Goal: Task Accomplishment & Management: Use online tool/utility

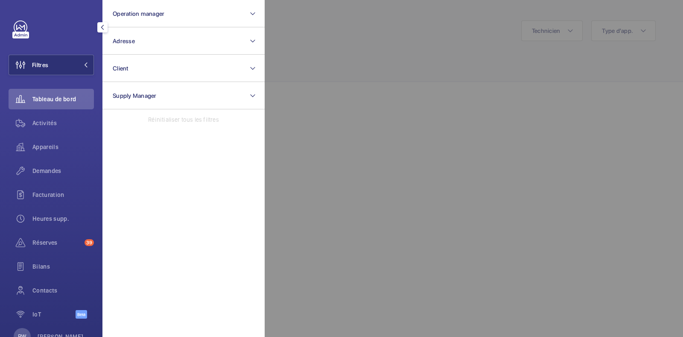
click at [360, 49] on div at bounding box center [606, 168] width 683 height 337
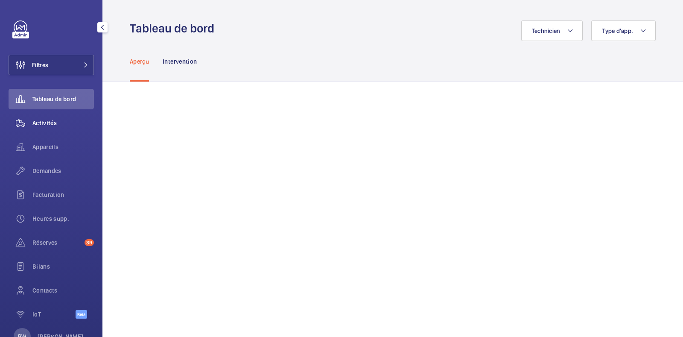
click at [60, 128] on div "Activités" at bounding box center [51, 123] width 85 height 20
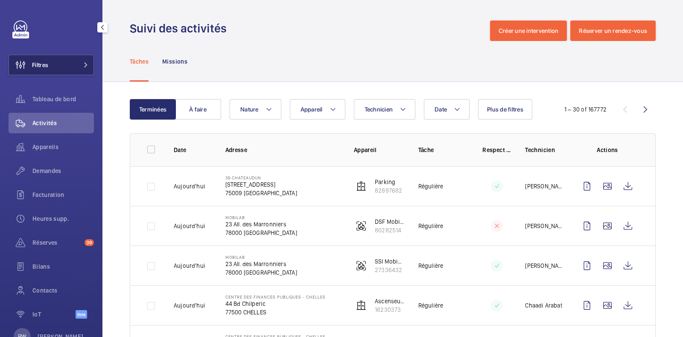
click at [70, 60] on button "Filtres" at bounding box center [51, 65] width 85 height 20
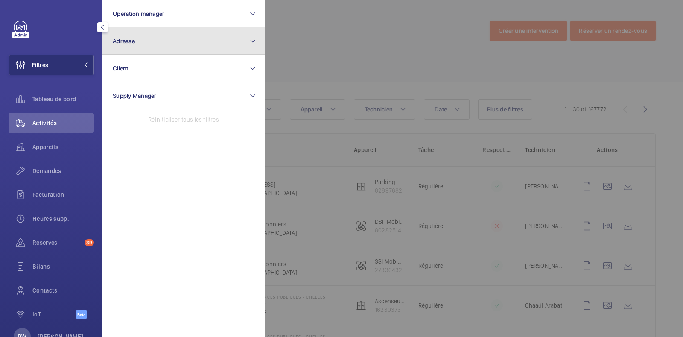
click at [133, 35] on button "Adresse" at bounding box center [183, 40] width 162 height 27
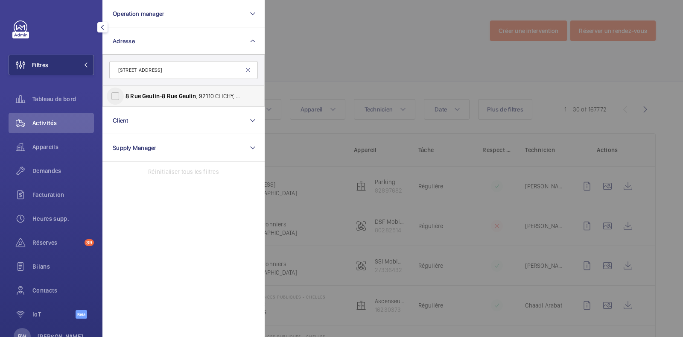
type input "[STREET_ADDRESS]"
click at [115, 101] on input "[STREET_ADDRESS] - [STREET_ADDRESS]" at bounding box center [115, 95] width 17 height 17
checkbox input "true"
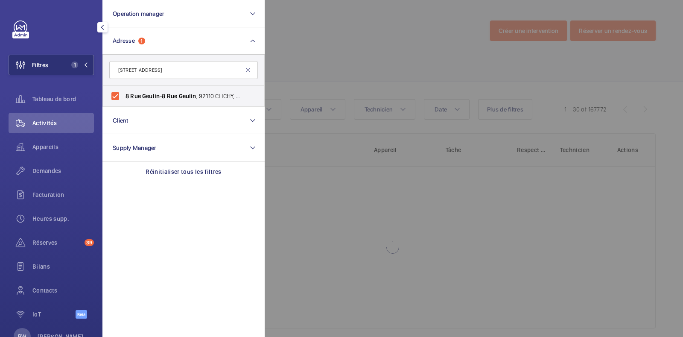
click at [370, 52] on div at bounding box center [606, 168] width 683 height 337
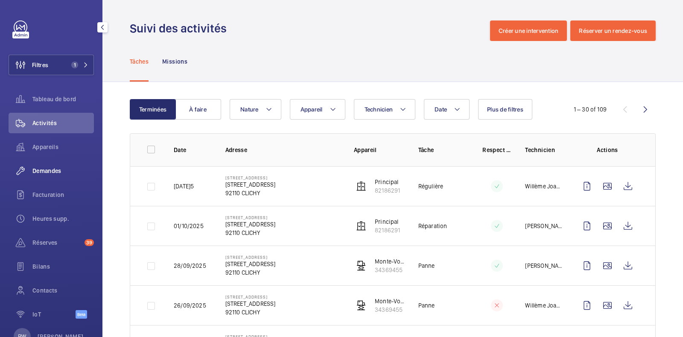
click at [48, 170] on span "Demandes" at bounding box center [62, 170] width 61 height 9
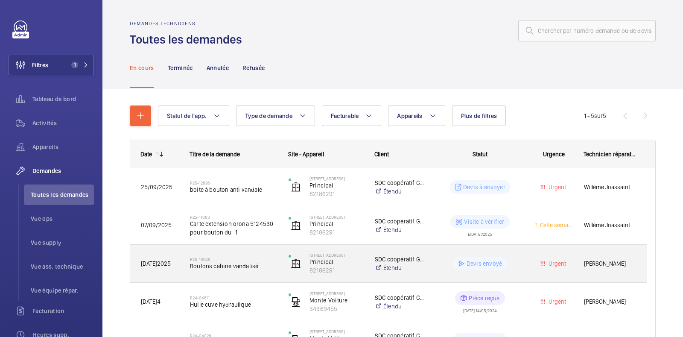
click at [230, 272] on div "R25-10649 Boutons cabine vandalisé" at bounding box center [233, 263] width 87 height 25
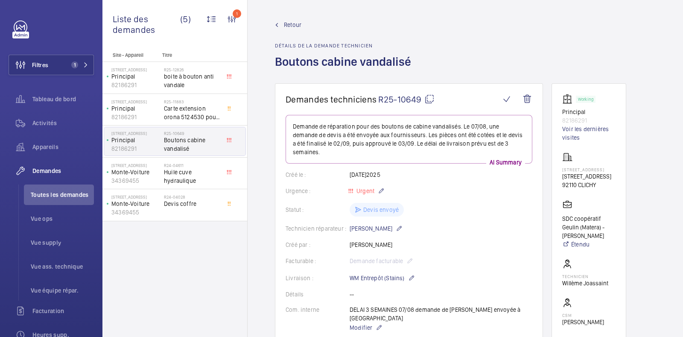
click at [290, 29] on div "Retour Détails de la demande technicien Boutons cabine vandalisé" at bounding box center [345, 51] width 141 height 63
click at [290, 27] on span "Retour" at bounding box center [292, 24] width 17 height 9
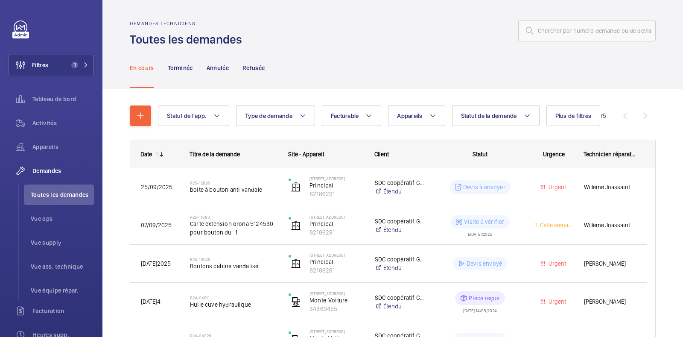
click at [344, 44] on div "Demandes techniciens Toutes les demandes" at bounding box center [393, 33] width 526 height 27
click at [23, 25] on link at bounding box center [21, 27] width 14 height 14
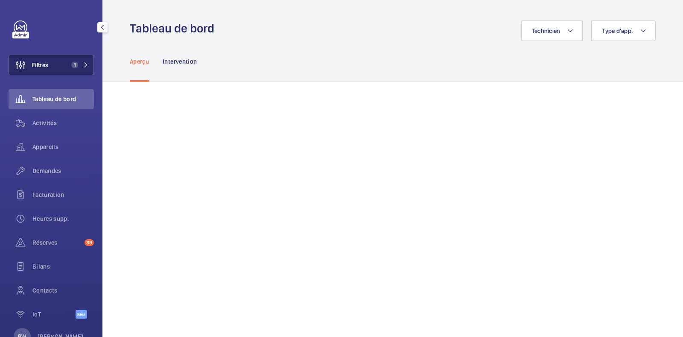
click at [54, 65] on button "Filtres 1" at bounding box center [51, 65] width 85 height 20
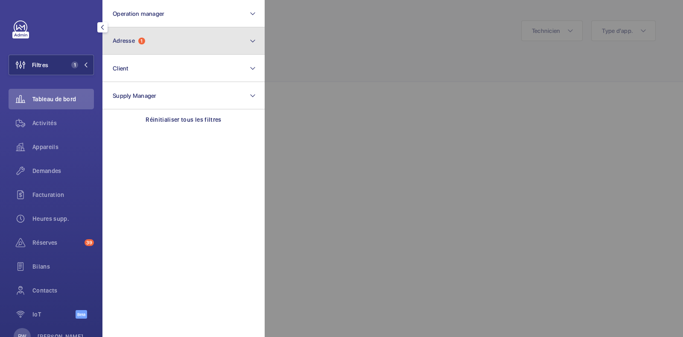
click at [161, 38] on button "Adresse 1" at bounding box center [183, 40] width 162 height 27
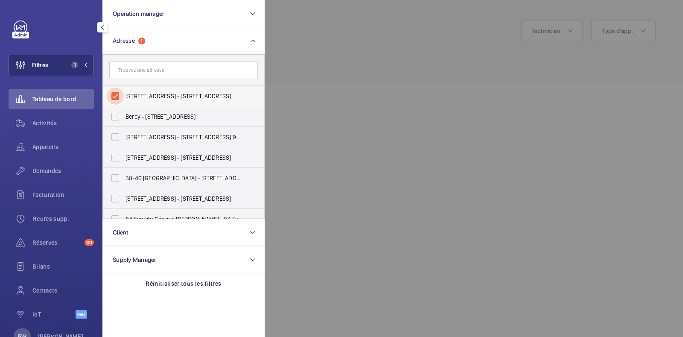
click at [109, 99] on input "[STREET_ADDRESS] - [STREET_ADDRESS]" at bounding box center [115, 95] width 17 height 17
checkbox input "false"
click at [303, 59] on div at bounding box center [606, 168] width 683 height 337
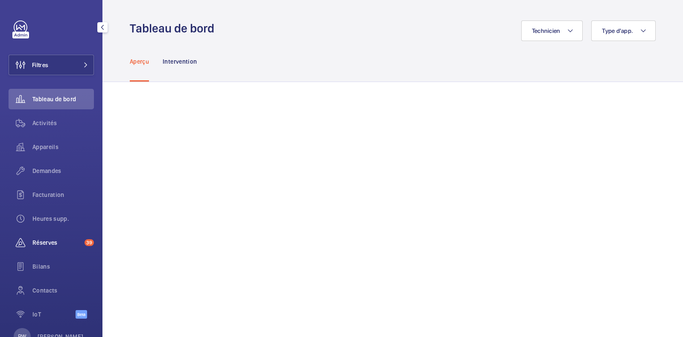
click at [45, 234] on div "Réserves 39" at bounding box center [51, 242] width 85 height 20
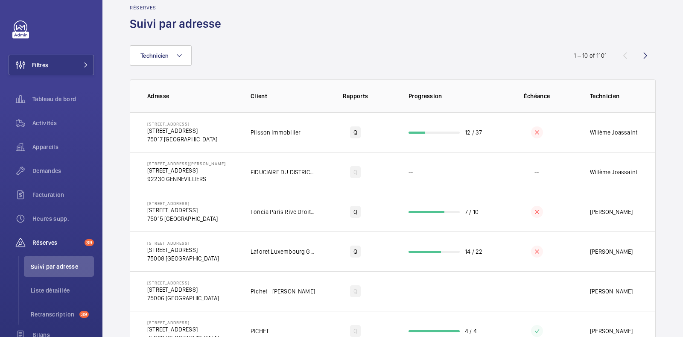
scroll to position [15, 0]
click at [49, 313] on span "Retranscription" at bounding box center [53, 314] width 45 height 9
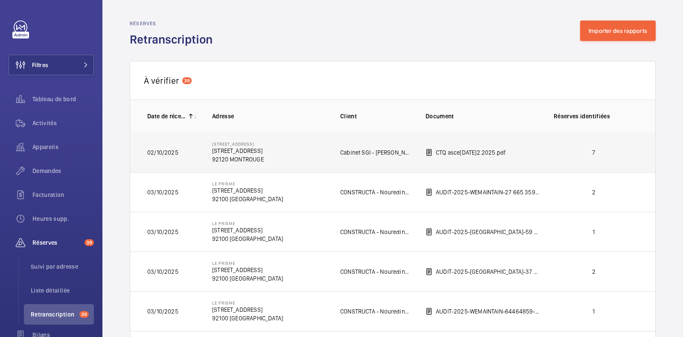
click at [264, 161] on p "92120 MONTROUGE" at bounding box center [238, 159] width 52 height 9
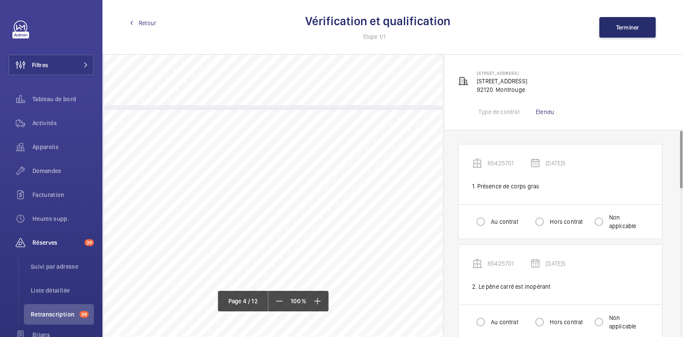
scroll to position [1422, 0]
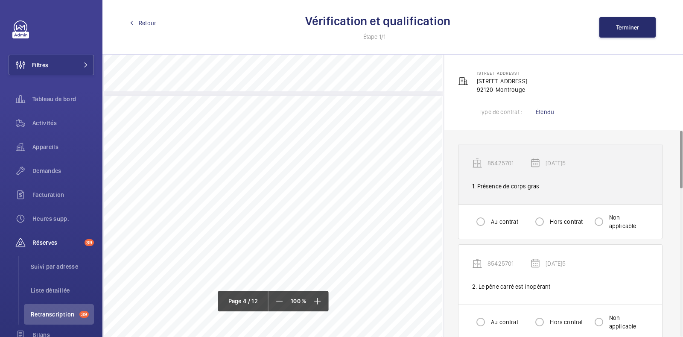
click at [538, 186] on div "1. Présence de corps gras" at bounding box center [560, 186] width 176 height 9
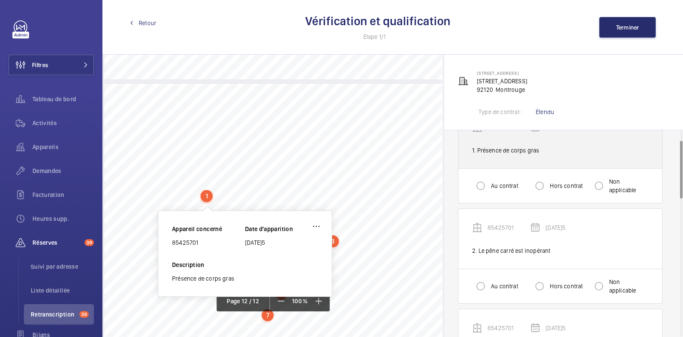
scroll to position [35, 0]
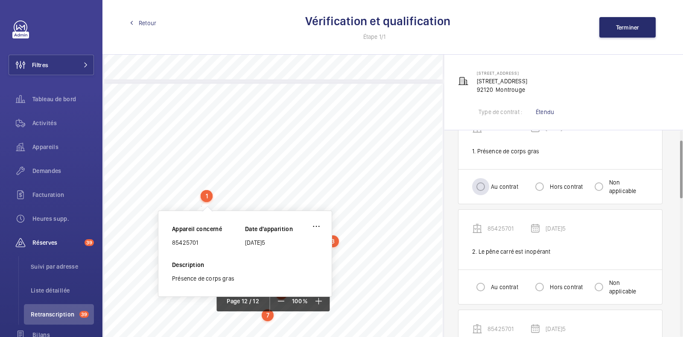
click at [493, 184] on label "Au contrat" at bounding box center [503, 186] width 29 height 9
click at [489, 184] on input "Au contrat" at bounding box center [480, 186] width 17 height 17
radio input "true"
click at [544, 281] on input "Hors contrat" at bounding box center [539, 286] width 17 height 17
radio input "true"
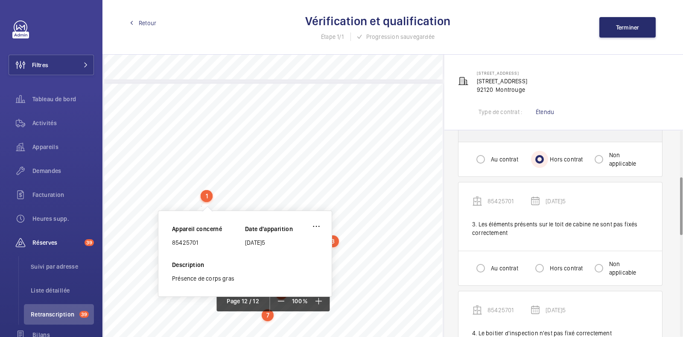
scroll to position [165, 0]
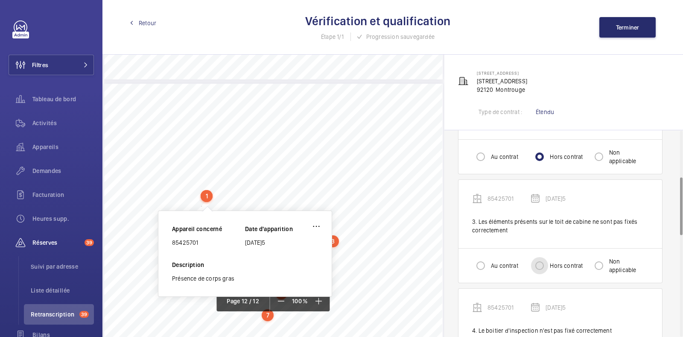
click at [544, 261] on input "Hors contrat" at bounding box center [539, 265] width 17 height 17
radio input "true"
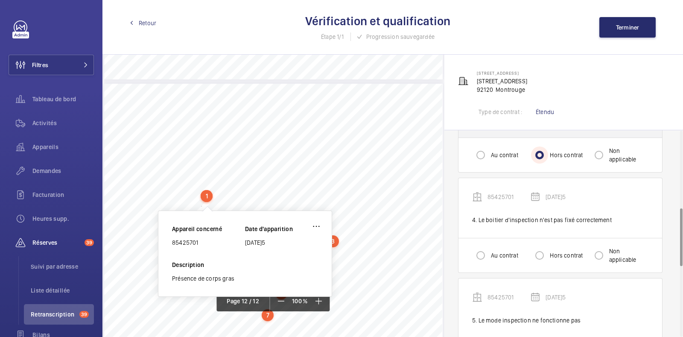
scroll to position [275, 0]
click at [534, 268] on div "Au contrat Hors contrat Non applicable" at bounding box center [560, 255] width 204 height 35
click at [541, 259] on input "Hors contrat" at bounding box center [539, 255] width 17 height 17
radio input "true"
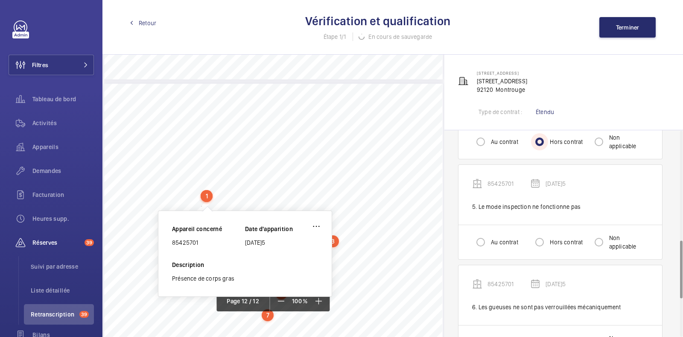
scroll to position [389, 0]
click at [539, 238] on input "Hors contrat" at bounding box center [539, 241] width 17 height 17
radio input "true"
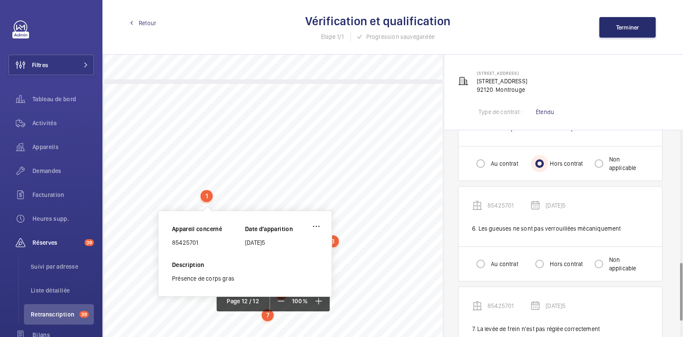
scroll to position [468, 0]
click at [534, 255] on input "Hors contrat" at bounding box center [539, 263] width 17 height 17
radio input "true"
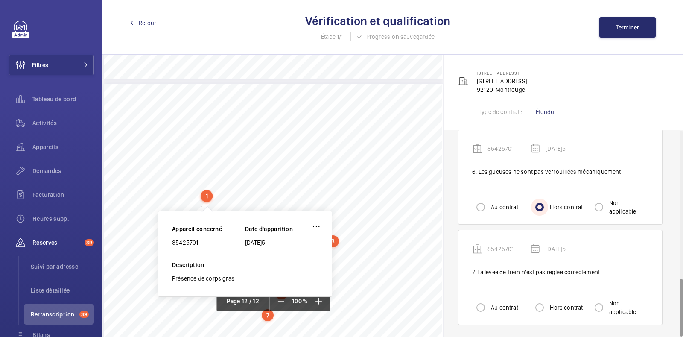
scroll to position [524, 0]
click at [486, 310] on input "Au contrat" at bounding box center [480, 307] width 17 height 17
radio input "true"
click at [621, 29] on span "Terminer" at bounding box center [627, 27] width 23 height 7
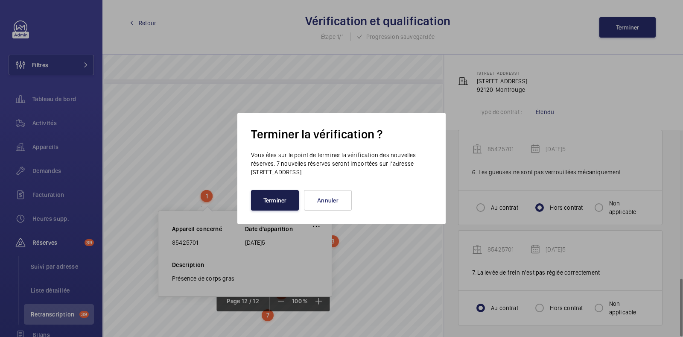
click at [285, 202] on button "Terminer" at bounding box center [275, 200] width 48 height 20
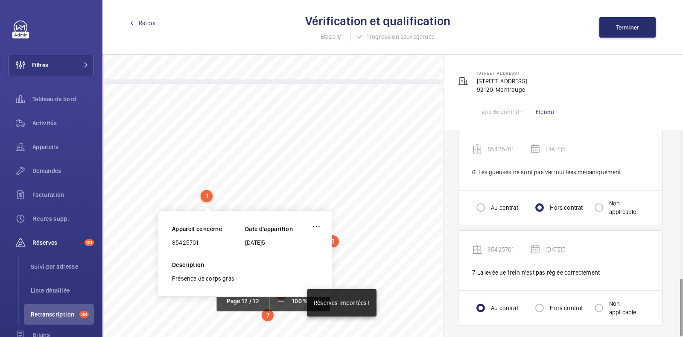
click at [147, 21] on span "Retour" at bounding box center [147, 23] width 17 height 9
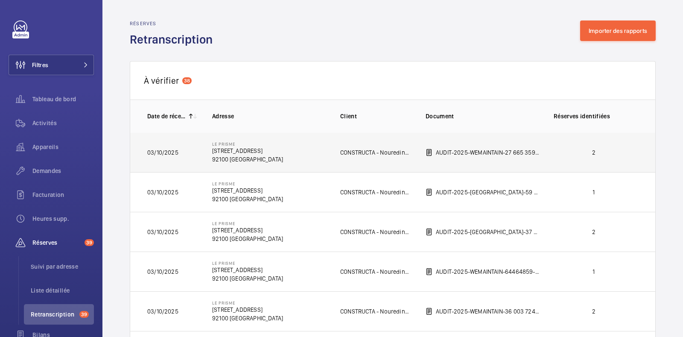
click at [243, 157] on p "92100 [GEOGRAPHIC_DATA]" at bounding box center [247, 159] width 71 height 9
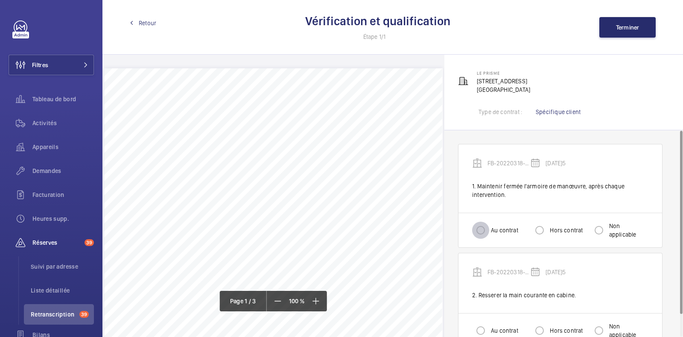
click at [482, 229] on input "Au contrat" at bounding box center [480, 229] width 17 height 17
radio input "true"
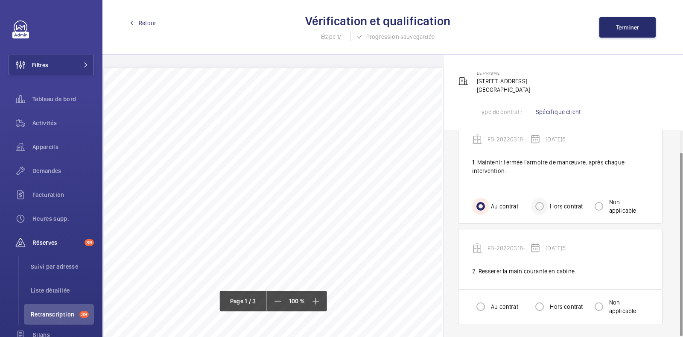
scroll to position [23, 0]
click at [544, 304] on input "Hors contrat" at bounding box center [539, 306] width 17 height 17
radio input "true"
click at [620, 19] on button "Terminer" at bounding box center [627, 27] width 56 height 20
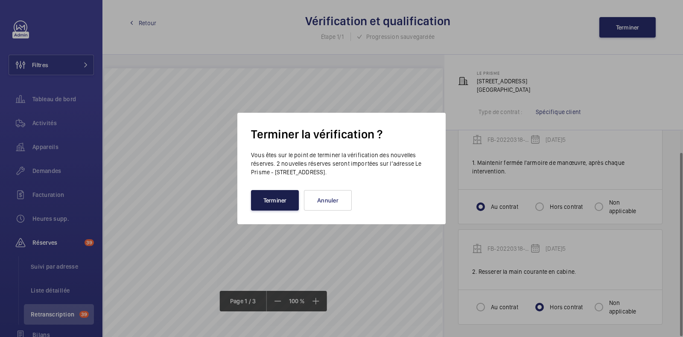
click at [268, 207] on button "Terminer" at bounding box center [275, 200] width 48 height 20
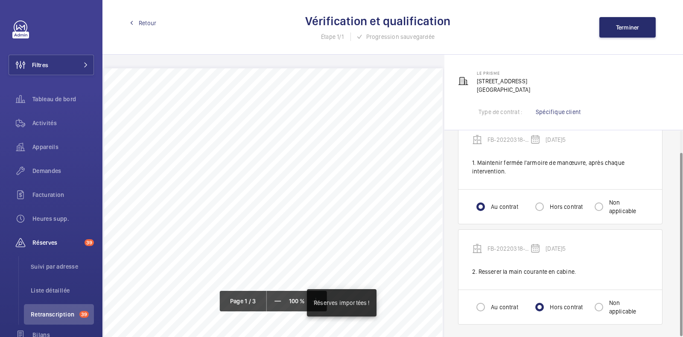
click at [139, 23] on span "Retour" at bounding box center [147, 23] width 17 height 9
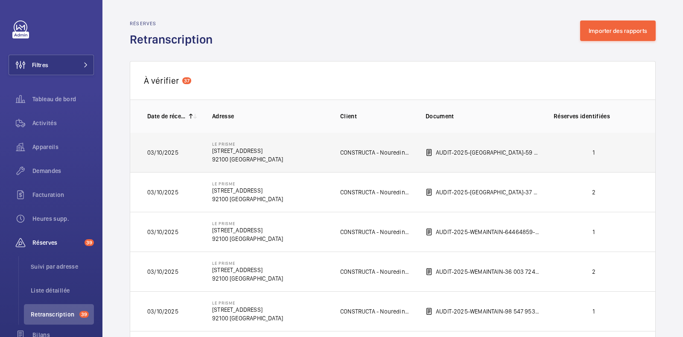
click at [395, 161] on td "CONSTRUCTA - Nouredine CHALLABI" at bounding box center [368, 152] width 85 height 40
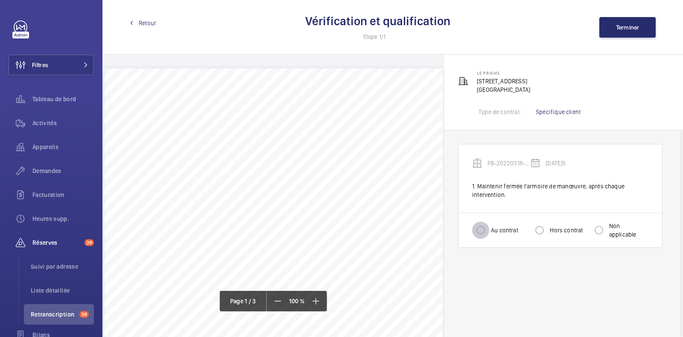
click at [483, 228] on input "Au contrat" at bounding box center [480, 229] width 17 height 17
radio input "true"
click at [625, 26] on span "Terminer" at bounding box center [627, 27] width 23 height 7
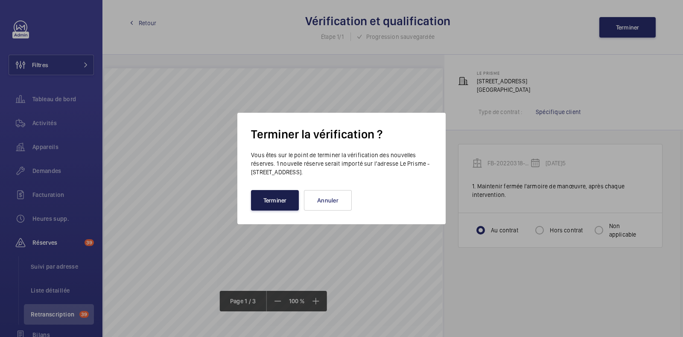
click at [271, 209] on button "Terminer" at bounding box center [275, 200] width 48 height 20
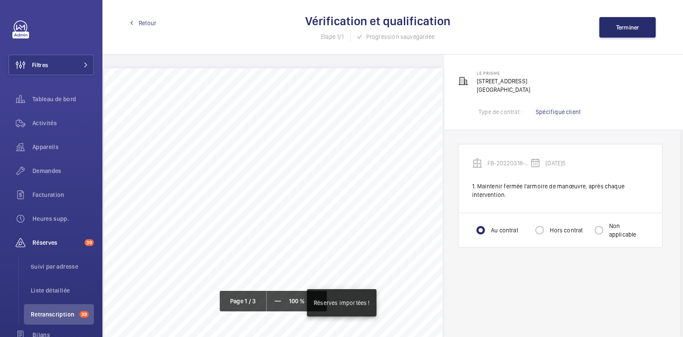
click at [148, 23] on span "Retour" at bounding box center [147, 23] width 17 height 9
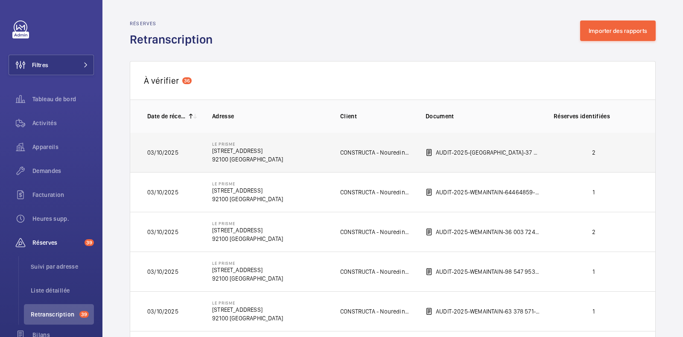
click at [345, 163] on td "CONSTRUCTA - Nouredine CHALLABI" at bounding box center [368, 152] width 85 height 40
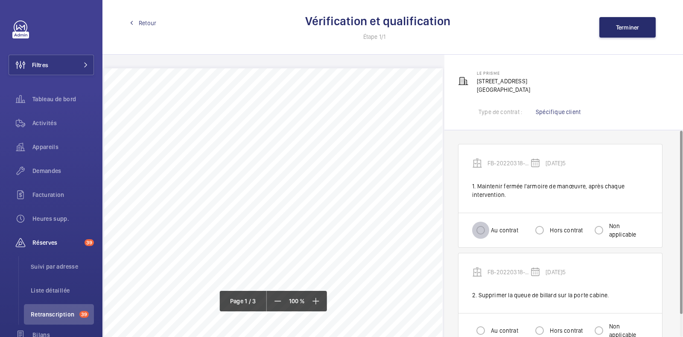
click at [486, 226] on input "Au contrat" at bounding box center [480, 229] width 17 height 17
radio input "true"
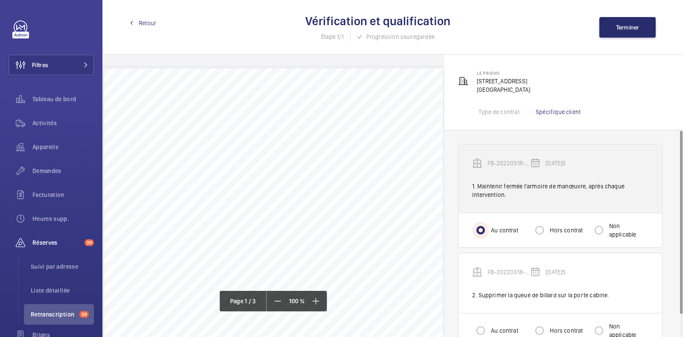
scroll to position [24, 0]
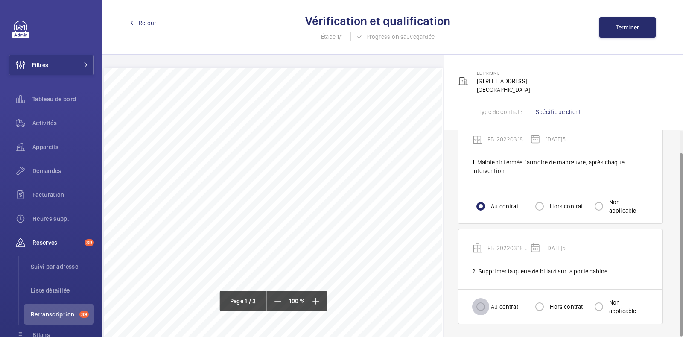
click at [486, 310] on input "Au contrat" at bounding box center [480, 306] width 17 height 17
radio input "true"
click at [611, 34] on button "Terminer" at bounding box center [627, 27] width 56 height 20
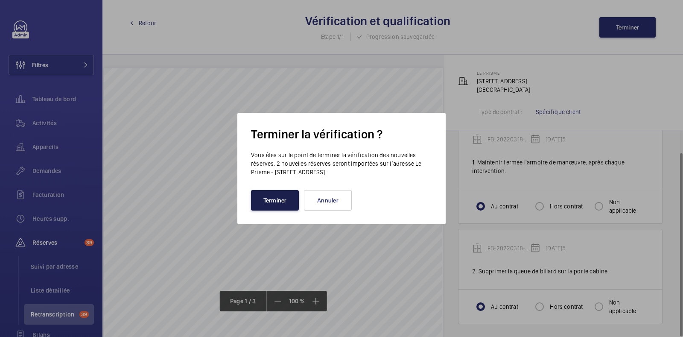
click at [265, 201] on button "Terminer" at bounding box center [275, 200] width 48 height 20
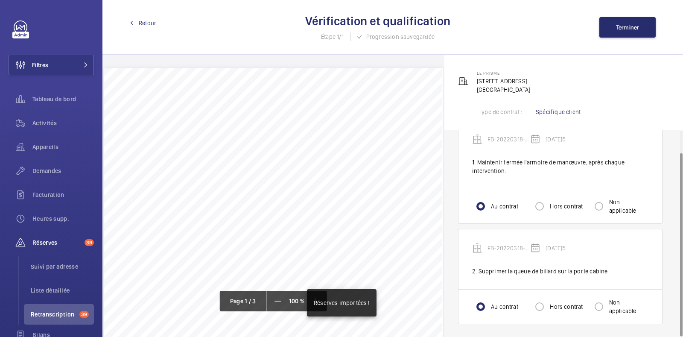
click at [142, 25] on span "Retour" at bounding box center [147, 23] width 17 height 9
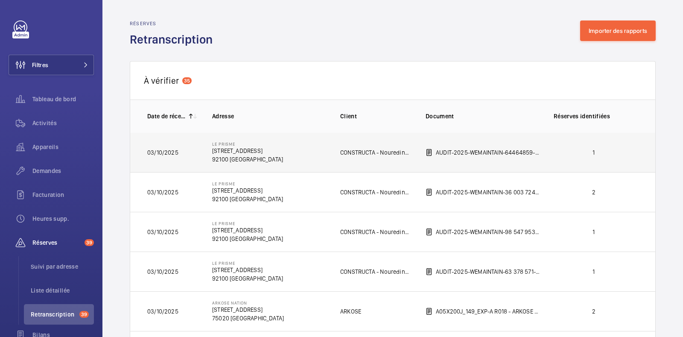
click at [467, 159] on td "AUDIT-2025-WEMAINTAIN-64464859-[GEOGRAPHIC_DATA] - 148-152 [GEOGRAPHIC_DATA]pdf" at bounding box center [476, 152] width 128 height 40
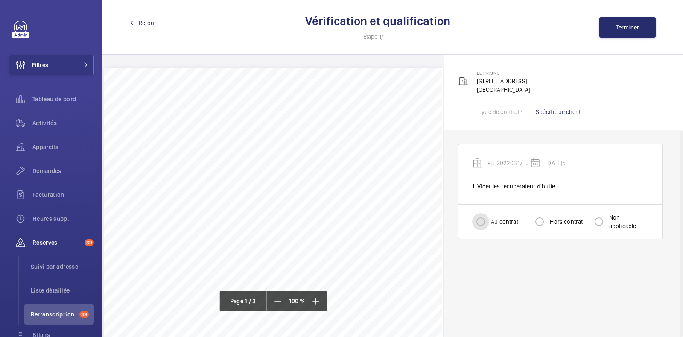
click at [489, 223] on input "Au contrat" at bounding box center [480, 221] width 17 height 17
radio input "true"
click at [620, 25] on span "Terminer" at bounding box center [627, 27] width 23 height 7
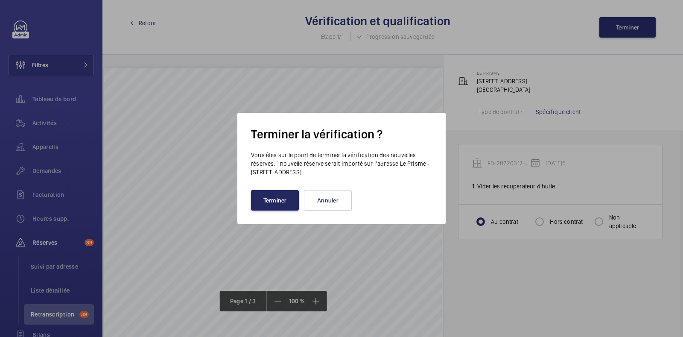
click at [273, 202] on button "Terminer" at bounding box center [275, 200] width 48 height 20
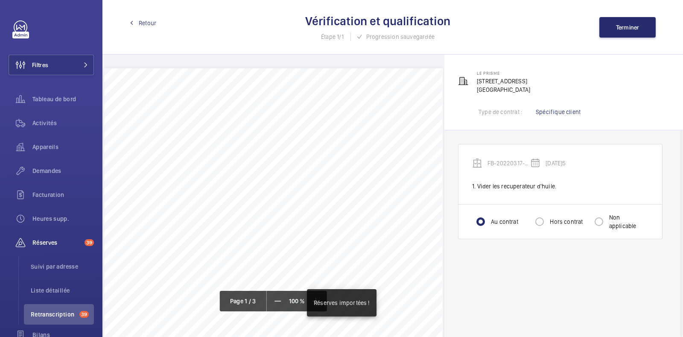
click at [141, 21] on span "Retour" at bounding box center [147, 23] width 17 height 9
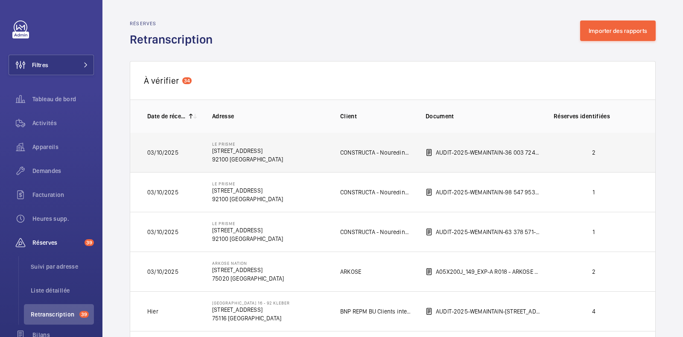
click at [489, 157] on td "AUDIT-2025-WEMAINTAIN-36 003 724-LE PRISME - 148-152 [GEOGRAPHIC_DATA]pdf" at bounding box center [476, 152] width 128 height 40
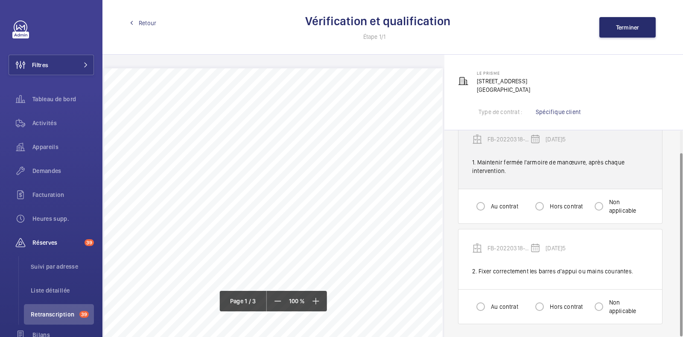
scroll to position [24, 0]
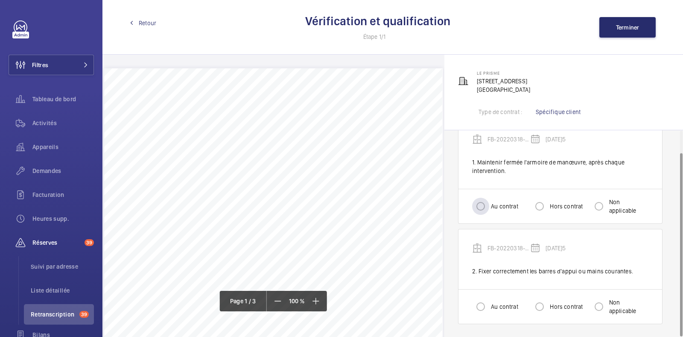
click at [492, 204] on label "Au contrat" at bounding box center [503, 206] width 29 height 9
click at [489, 204] on input "Au contrat" at bounding box center [480, 206] width 17 height 17
radio input "true"
click at [542, 303] on input "Hors contrat" at bounding box center [539, 306] width 17 height 17
radio input "true"
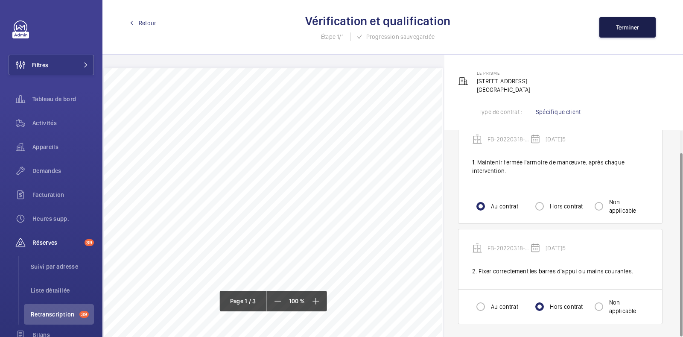
click at [626, 24] on span "Terminer" at bounding box center [627, 27] width 23 height 7
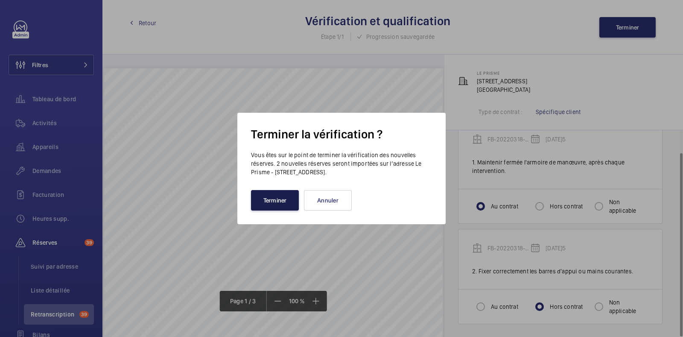
click at [283, 205] on button "Terminer" at bounding box center [275, 200] width 48 height 20
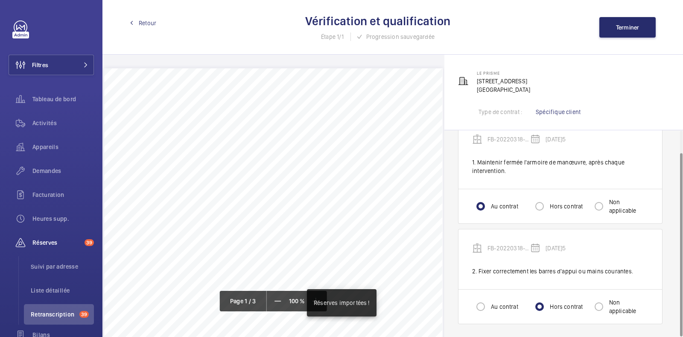
click at [149, 19] on span "Retour" at bounding box center [147, 23] width 17 height 9
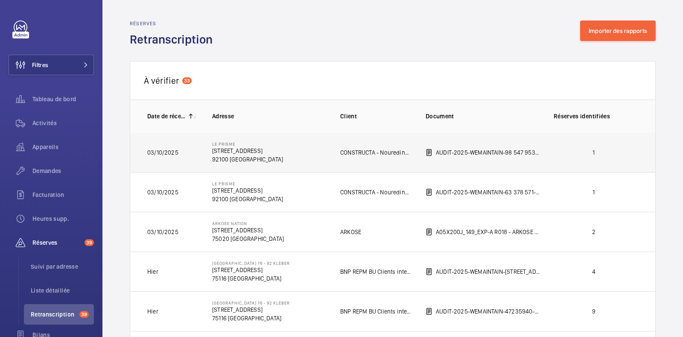
click at [365, 148] on p "CONSTRUCTA - Nouredine CHALLABI" at bounding box center [376, 152] width 72 height 9
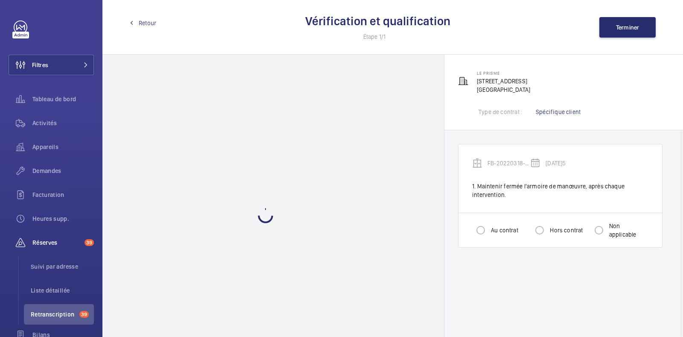
click at [467, 229] on div "Au contrat Hors contrat Non applicable" at bounding box center [560, 229] width 204 height 35
click at [476, 231] on input "Au contrat" at bounding box center [480, 229] width 17 height 17
radio input "true"
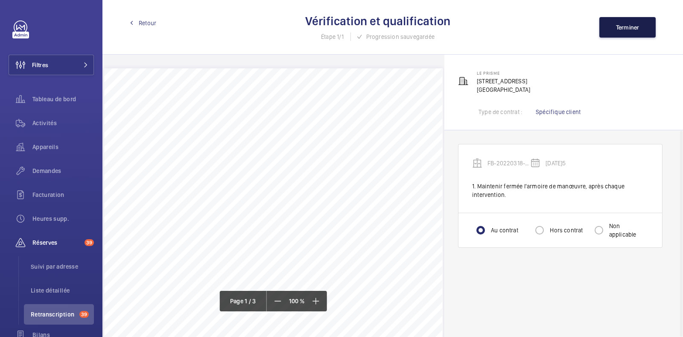
click at [614, 27] on button "Terminer" at bounding box center [627, 27] width 56 height 20
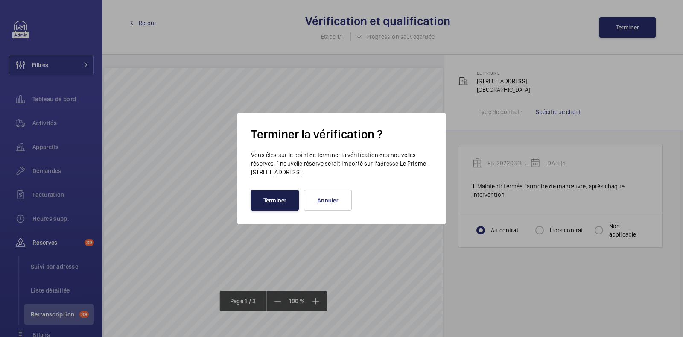
click at [280, 205] on button "Terminer" at bounding box center [275, 200] width 48 height 20
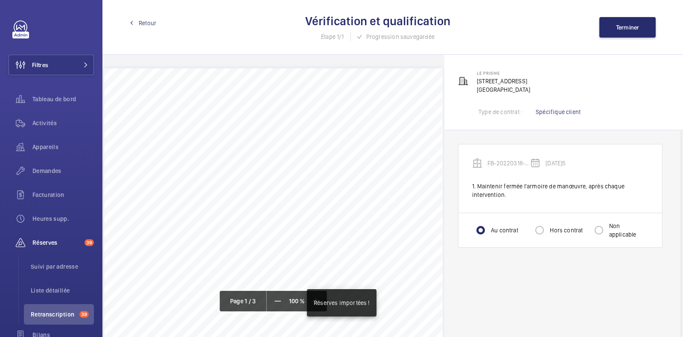
click at [139, 24] on span "Retour" at bounding box center [147, 23] width 17 height 9
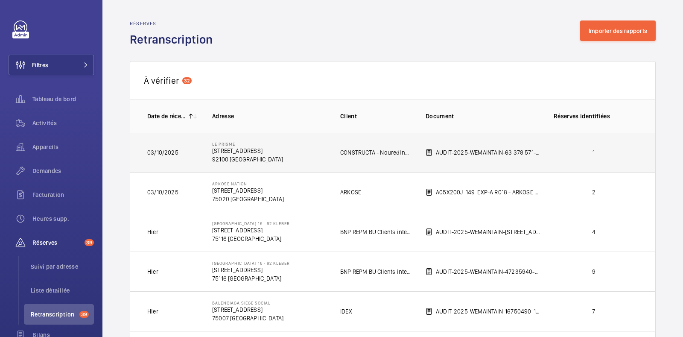
click at [516, 163] on td "AUDIT-2025-WEMAINTAIN-63 378 571-LE PRISME - 148-152 [GEOGRAPHIC_DATA]pdf" at bounding box center [476, 152] width 128 height 40
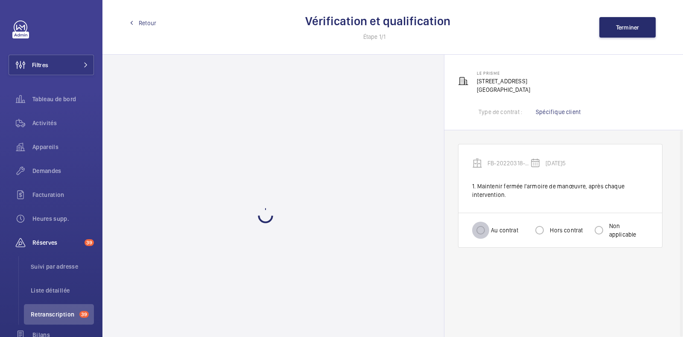
click at [486, 232] on input "Au contrat" at bounding box center [480, 229] width 17 height 17
radio input "true"
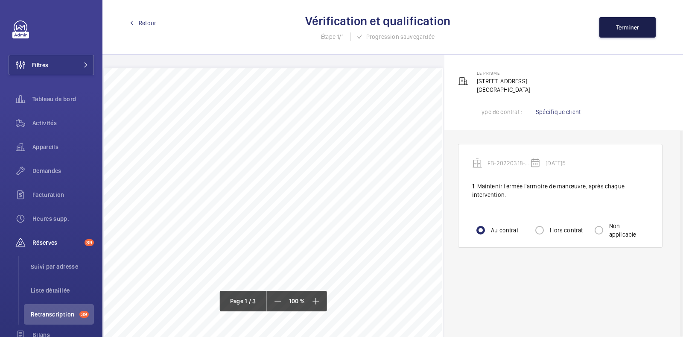
click at [610, 26] on button "Terminer" at bounding box center [627, 27] width 56 height 20
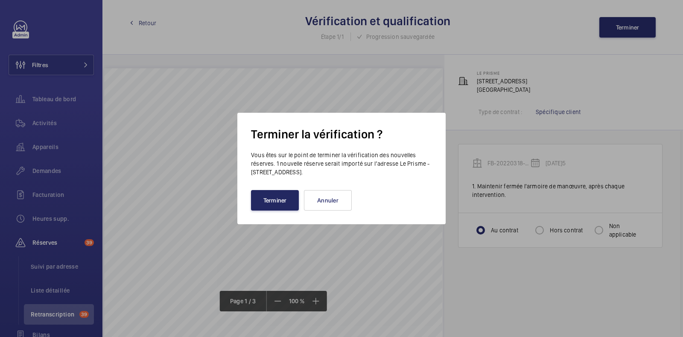
click at [284, 204] on button "Terminer" at bounding box center [275, 200] width 48 height 20
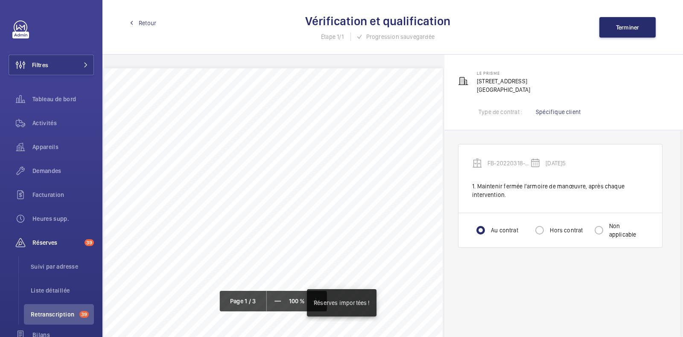
click at [140, 20] on span "Retour" at bounding box center [147, 23] width 17 height 9
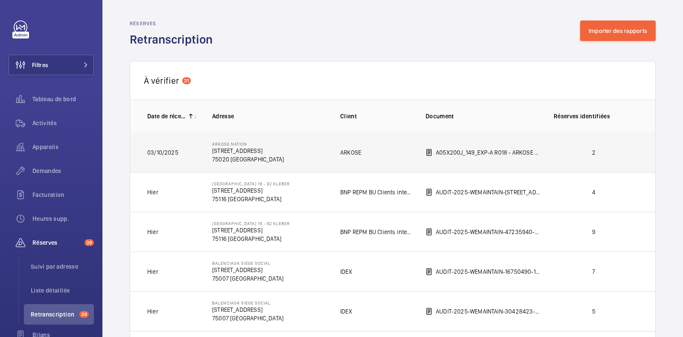
click at [260, 163] on p "75020 [GEOGRAPHIC_DATA]" at bounding box center [248, 159] width 72 height 9
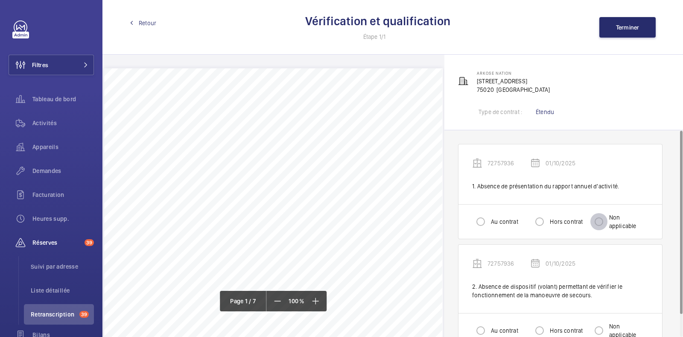
click at [598, 221] on input "Non applicable" at bounding box center [598, 221] width 17 height 17
radio input "true"
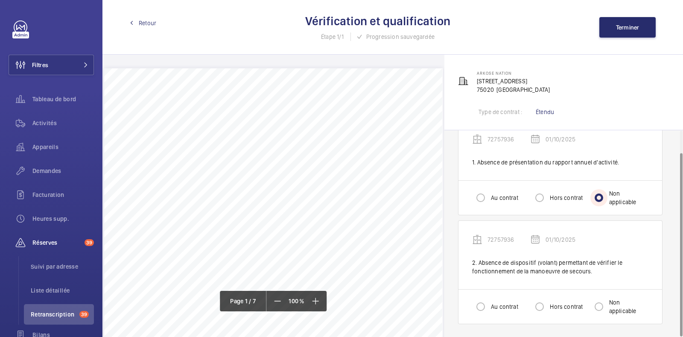
scroll to position [23, 0]
click at [551, 306] on label "Hors contrat" at bounding box center [565, 307] width 35 height 9
click at [548, 306] on input "Hors contrat" at bounding box center [539, 306] width 17 height 17
radio input "true"
click at [628, 21] on button "Terminer" at bounding box center [627, 27] width 56 height 20
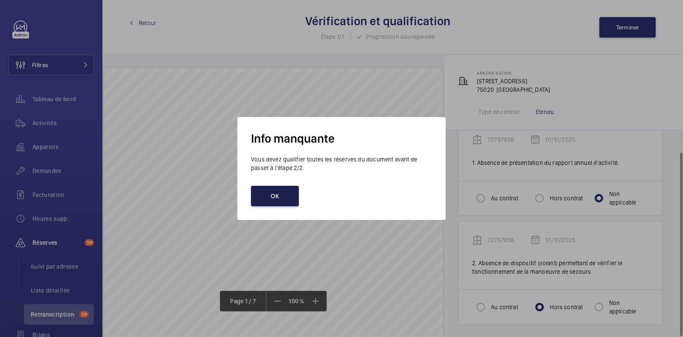
click at [286, 187] on button "OK" at bounding box center [275, 196] width 48 height 20
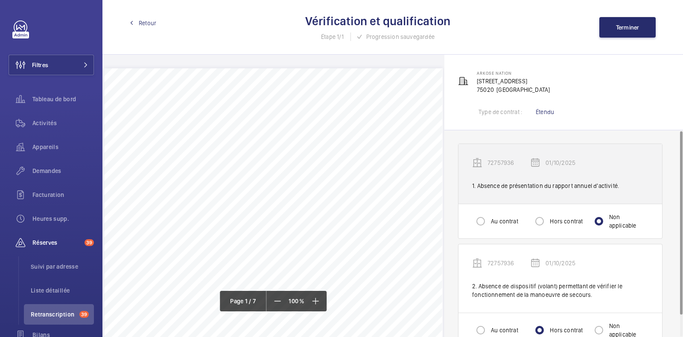
scroll to position [24, 0]
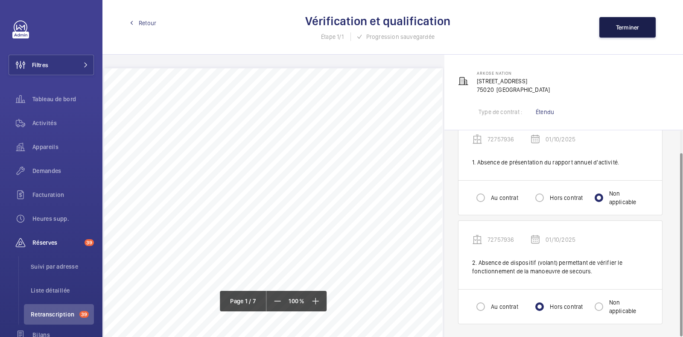
click at [614, 27] on button "Terminer" at bounding box center [627, 27] width 56 height 20
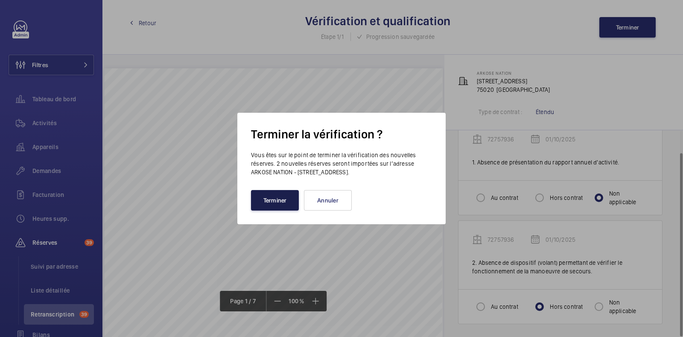
click at [265, 199] on button "Terminer" at bounding box center [275, 200] width 48 height 20
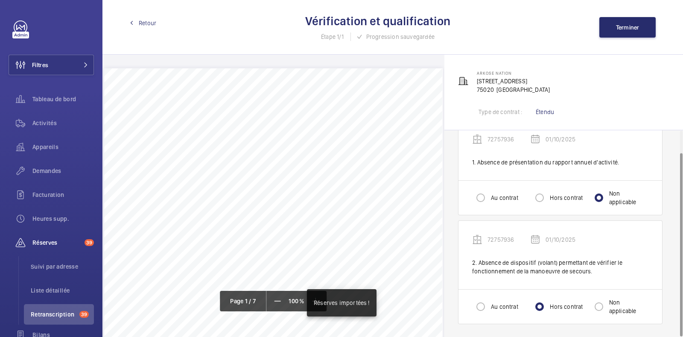
click at [141, 28] on div "Retour Vérification et qualification Étape 1/1 Progression sauvegardée Terminer" at bounding box center [392, 27] width 580 height 55
click at [144, 18] on div "Retour Vérification et qualification Étape 1/1 Progression sauvegardée Terminer" at bounding box center [392, 27] width 580 height 55
click at [147, 23] on span "Retour" at bounding box center [147, 23] width 17 height 9
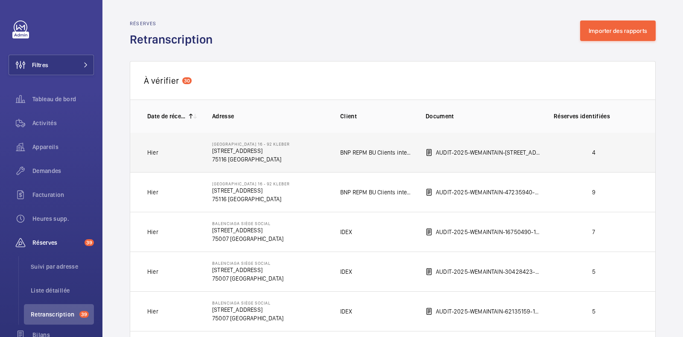
click at [257, 159] on p "75116 [GEOGRAPHIC_DATA]" at bounding box center [251, 159] width 78 height 9
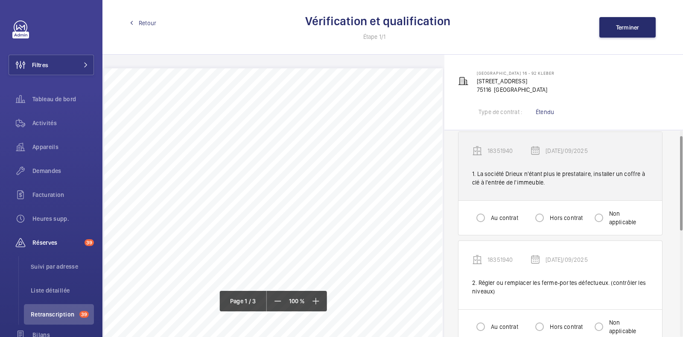
scroll to position [12, 0]
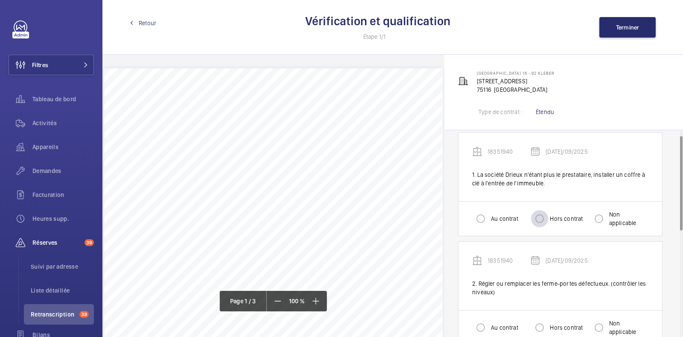
click at [545, 227] on div at bounding box center [539, 218] width 20 height 20
radio input "true"
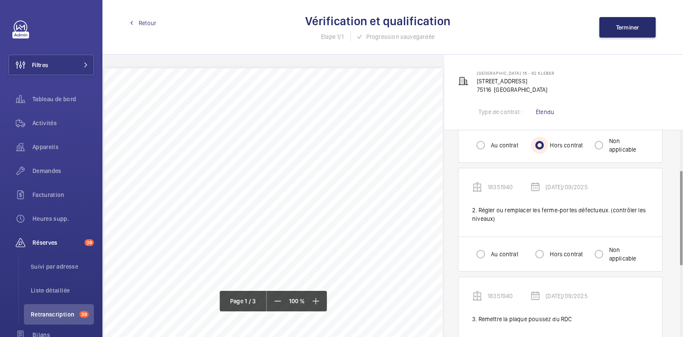
scroll to position [87, 0]
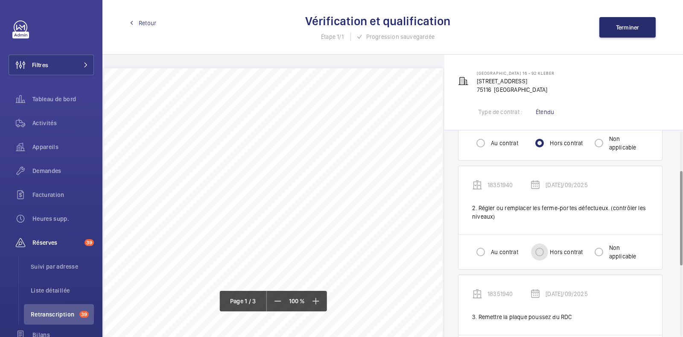
click at [542, 250] on input "Hors contrat" at bounding box center [539, 251] width 17 height 17
radio input "true"
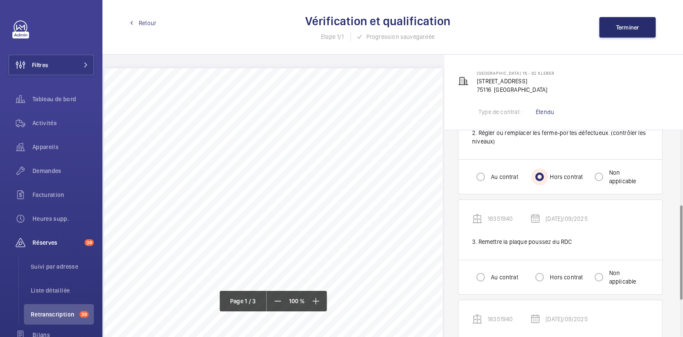
scroll to position [165, 0]
click at [536, 272] on input "Hors contrat" at bounding box center [539, 274] width 17 height 17
radio input "true"
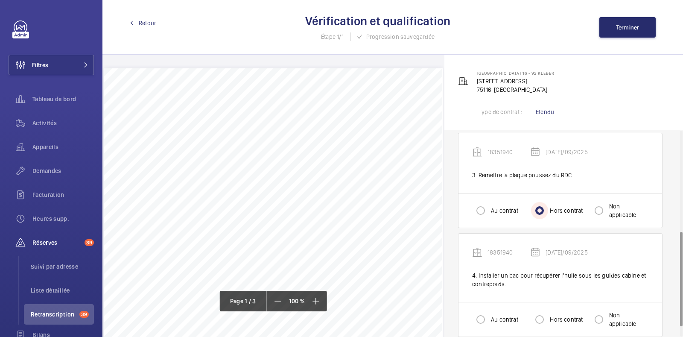
scroll to position [241, 0]
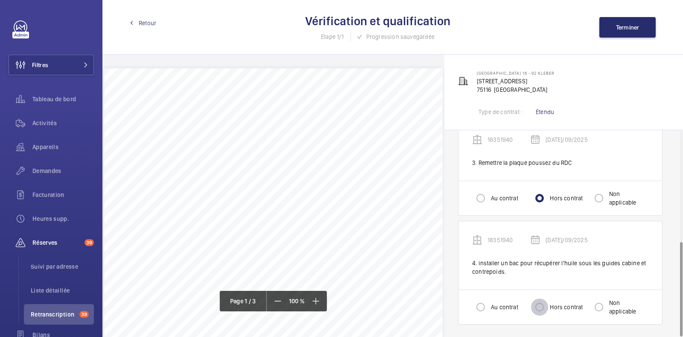
click at [545, 300] on input "Hors contrat" at bounding box center [539, 306] width 17 height 17
radio input "true"
click at [623, 9] on div "Retour Vérification et qualification Étape 1/1 Progression sauvegardée Terminer" at bounding box center [392, 27] width 580 height 55
click at [623, 24] on span "Terminer" at bounding box center [627, 27] width 23 height 7
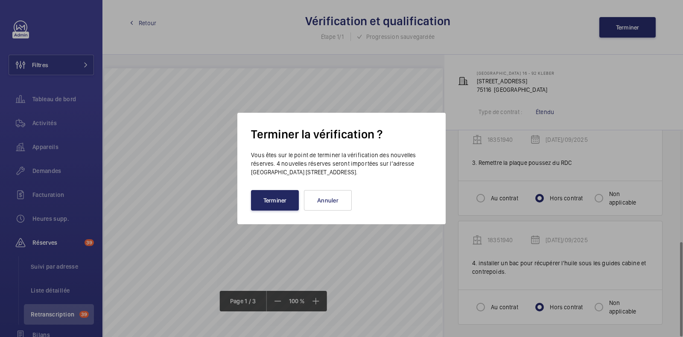
click at [282, 193] on button "Terminer" at bounding box center [275, 200] width 48 height 20
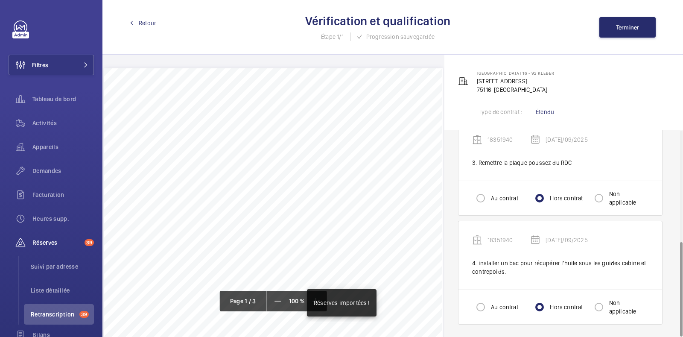
click at [139, 25] on span "Retour" at bounding box center [147, 23] width 17 height 9
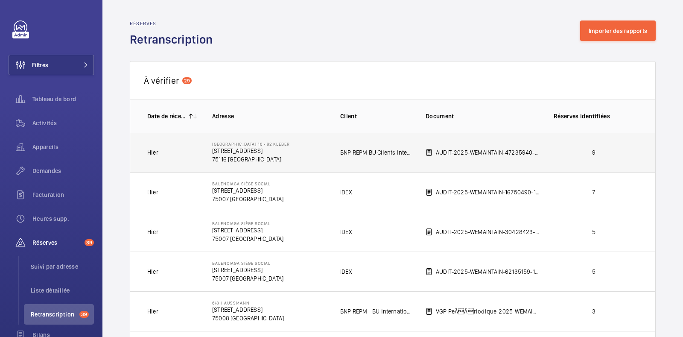
click at [291, 159] on td "[GEOGRAPHIC_DATA] 16 ‐ 92 [GEOGRAPHIC_DATA][STREET_ADDRESS][GEOGRAPHIC_DATA]" at bounding box center [262, 152] width 128 height 40
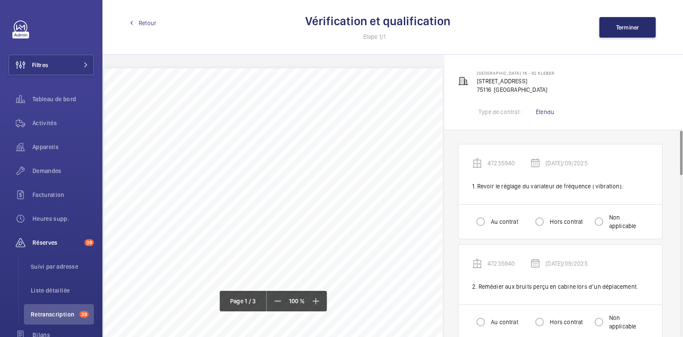
click at [493, 225] on label "Au contrat" at bounding box center [503, 221] width 29 height 9
click at [489, 225] on input "Au contrat" at bounding box center [480, 221] width 17 height 17
radio input "true"
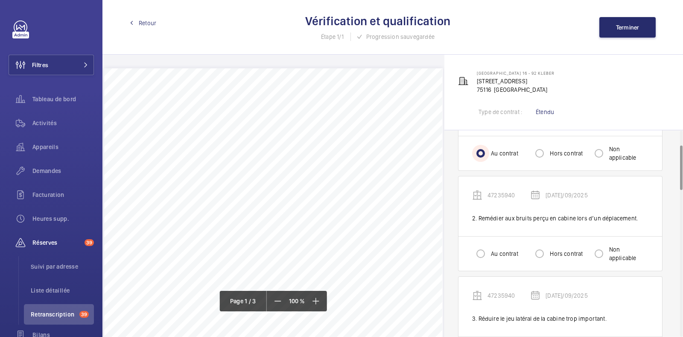
scroll to position [68, 0]
click at [476, 253] on input "Au contrat" at bounding box center [480, 253] width 17 height 17
radio input "true"
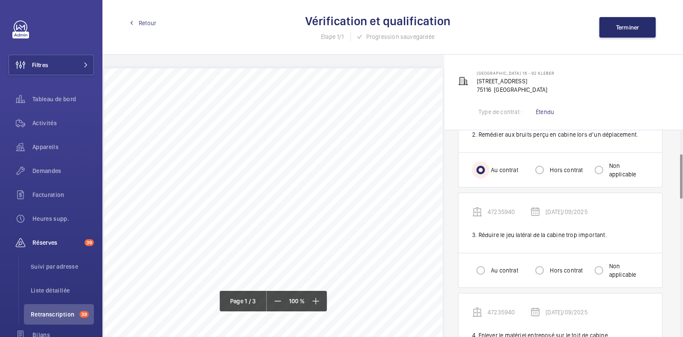
scroll to position [178, 0]
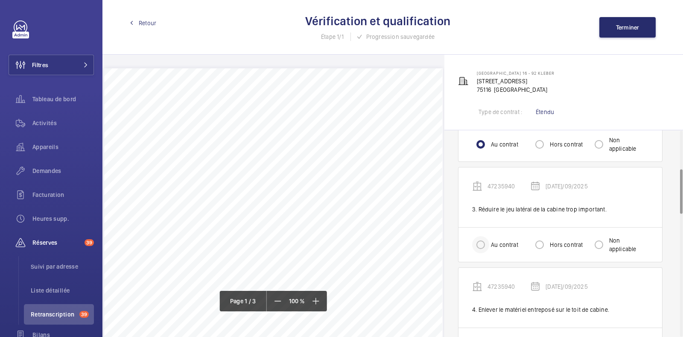
click at [489, 248] on div at bounding box center [480, 244] width 20 height 20
radio input "true"
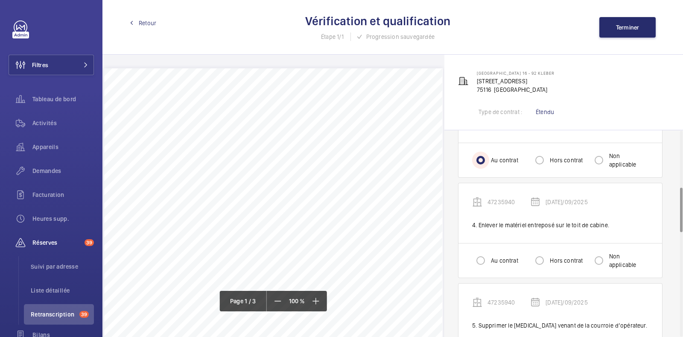
scroll to position [263, 0]
click at [479, 257] on input "Au contrat" at bounding box center [480, 259] width 17 height 17
radio input "true"
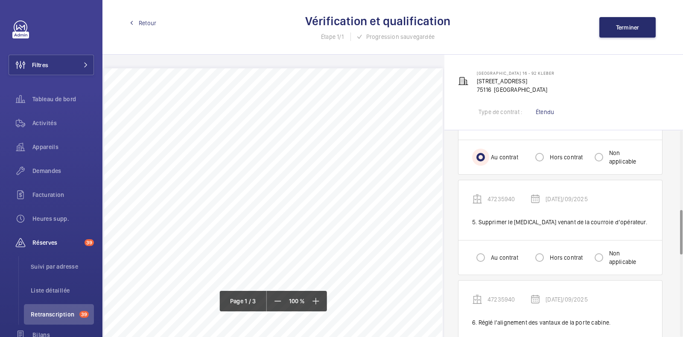
scroll to position [364, 0]
click at [487, 257] on input "Au contrat" at bounding box center [480, 258] width 17 height 17
radio input "true"
click at [487, 257] on input "Au contrat" at bounding box center [480, 258] width 17 height 17
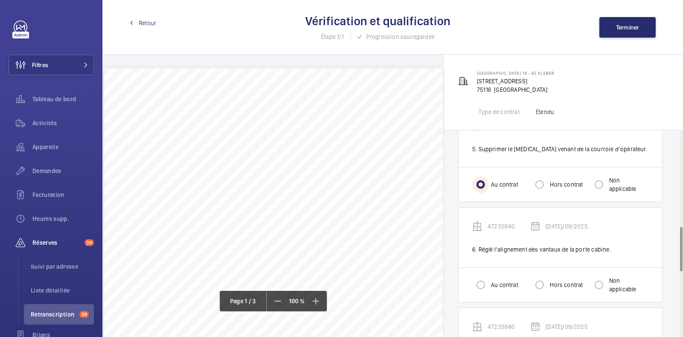
scroll to position [450, 0]
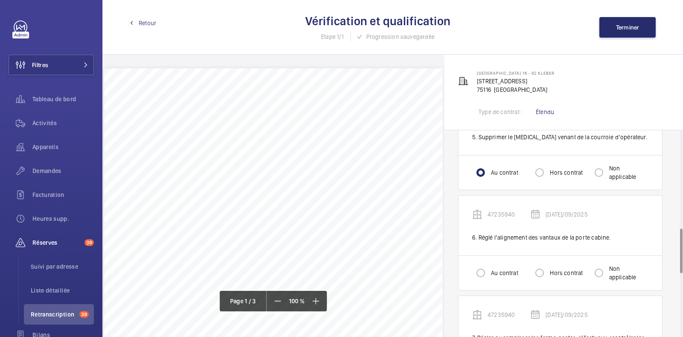
click at [491, 268] on label "Au contrat" at bounding box center [503, 272] width 29 height 9
click at [489, 268] on input "Au contrat" at bounding box center [480, 272] width 17 height 17
radio input "true"
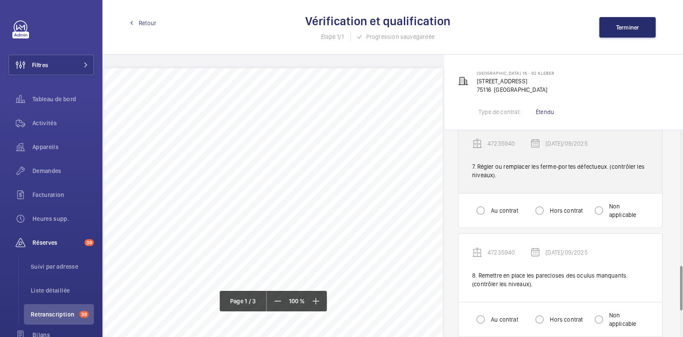
scroll to position [621, 0]
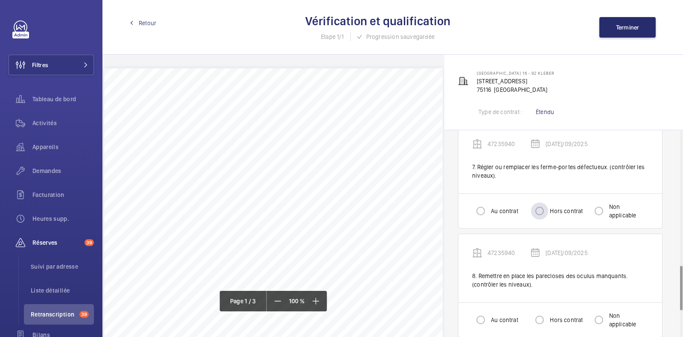
click at [556, 212] on label "Hors contrat" at bounding box center [565, 211] width 35 height 9
click at [548, 212] on input "Hors contrat" at bounding box center [539, 210] width 17 height 17
radio input "true"
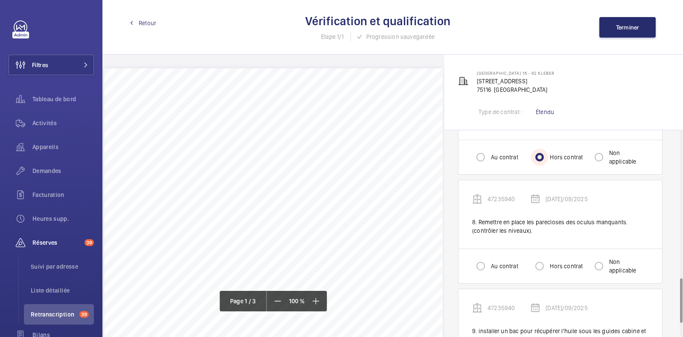
scroll to position [677, 0]
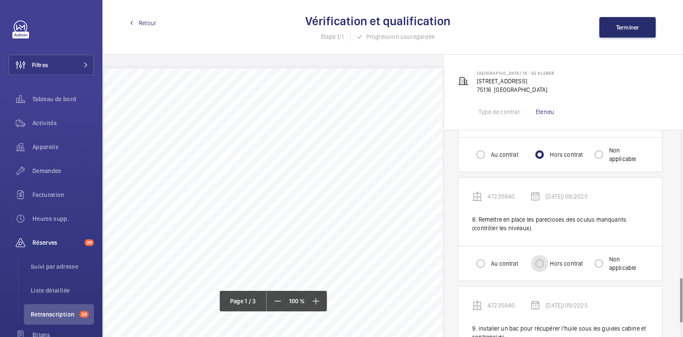
click at [541, 259] on input "Hors contrat" at bounding box center [539, 263] width 17 height 17
radio input "true"
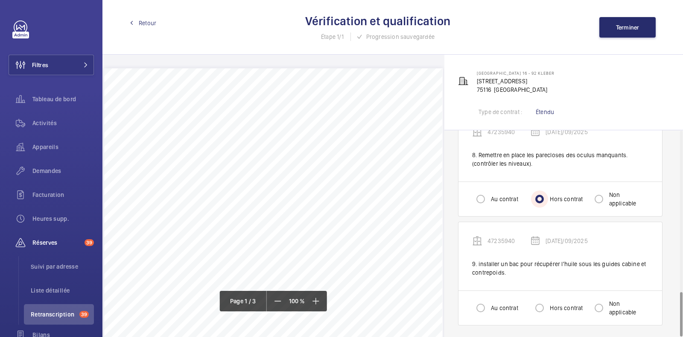
scroll to position [741, 0]
click at [542, 303] on input "Hors contrat" at bounding box center [539, 308] width 17 height 17
radio input "true"
click at [620, 22] on button "Terminer" at bounding box center [627, 27] width 56 height 20
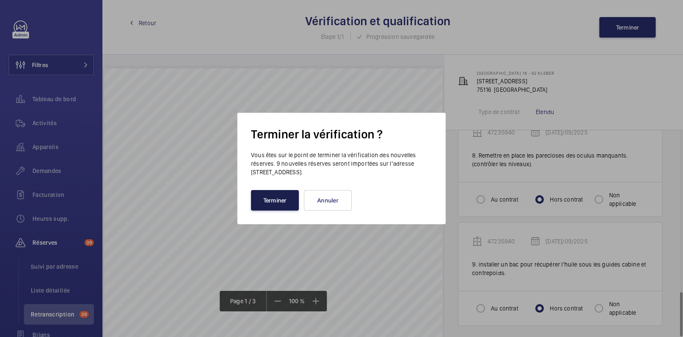
click at [271, 203] on button "Terminer" at bounding box center [275, 200] width 48 height 20
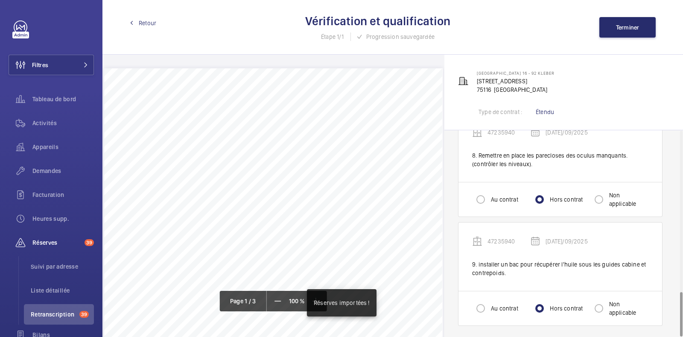
click at [148, 27] on div "Retour Vérification et qualification Étape 1/1 Progression sauvegardée Terminer" at bounding box center [392, 27] width 580 height 55
click at [148, 23] on span "Retour" at bounding box center [147, 23] width 17 height 9
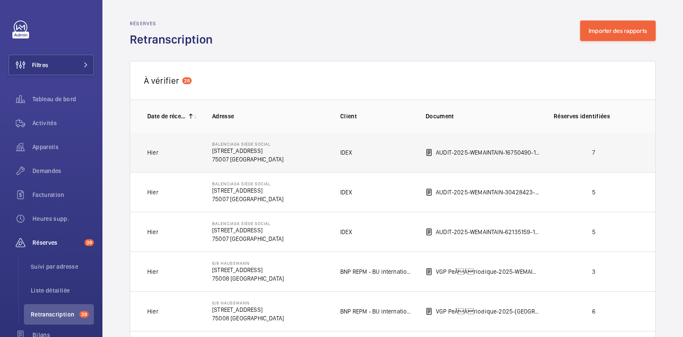
click at [276, 152] on td "Balenciaga siège social [STREET_ADDRESS]" at bounding box center [262, 152] width 128 height 40
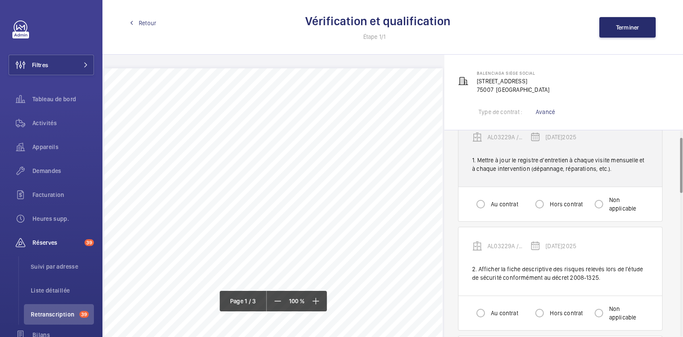
scroll to position [25, 0]
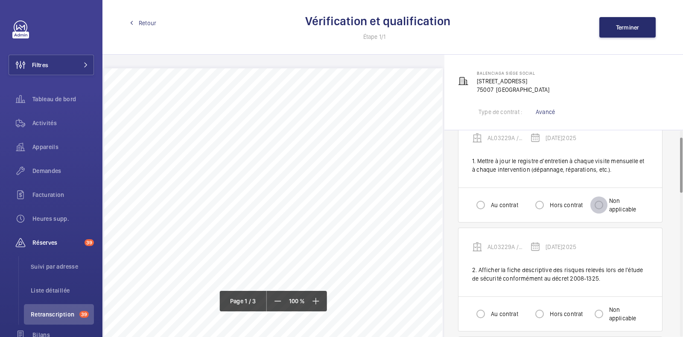
click at [606, 202] on input "Non applicable" at bounding box center [598, 204] width 17 height 17
radio input "true"
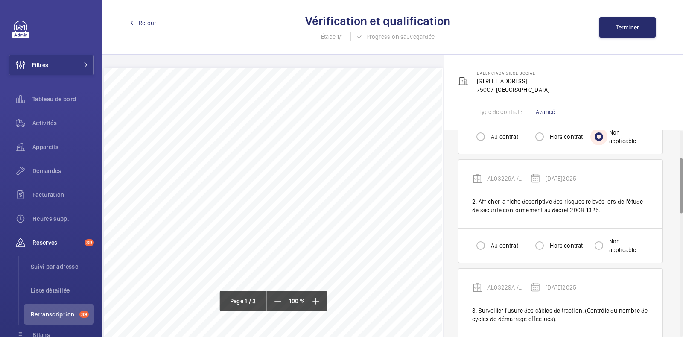
scroll to position [103, 0]
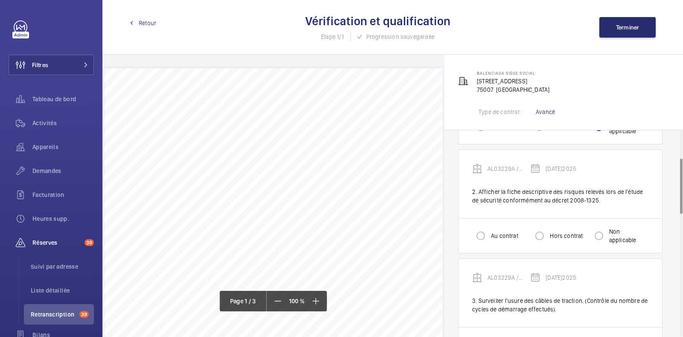
click at [502, 238] on label "Au contrat" at bounding box center [503, 235] width 29 height 9
click at [489, 238] on input "Au contrat" at bounding box center [480, 235] width 17 height 17
radio input "true"
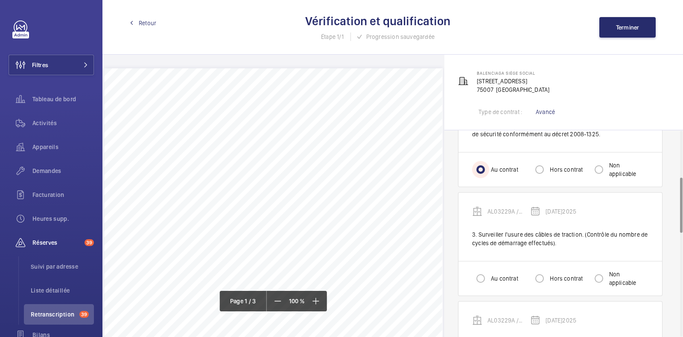
scroll to position [175, 0]
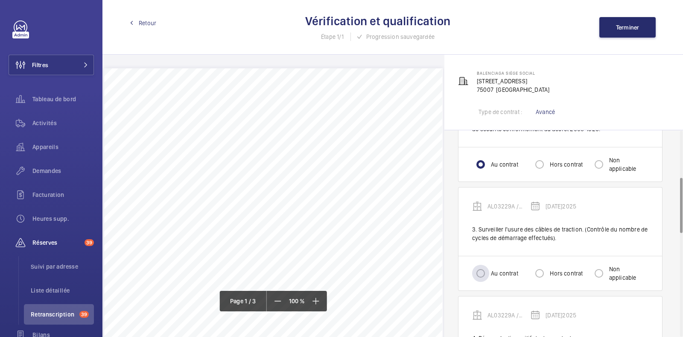
click at [492, 271] on label "Au contrat" at bounding box center [503, 273] width 29 height 9
click at [489, 271] on input "Au contrat" at bounding box center [480, 273] width 17 height 17
radio input "true"
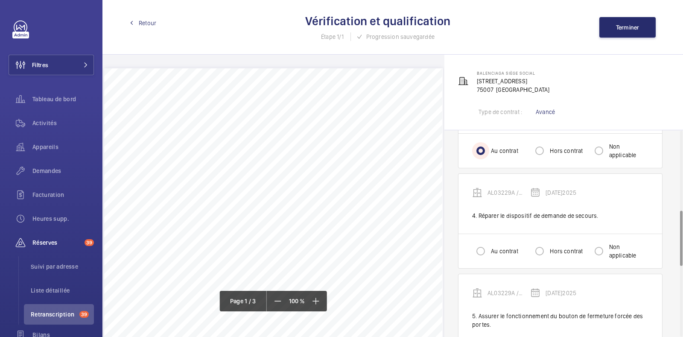
scroll to position [297, 0]
click at [493, 249] on label "Au contrat" at bounding box center [503, 251] width 29 height 9
click at [489, 249] on input "Au contrat" at bounding box center [480, 251] width 17 height 17
radio input "true"
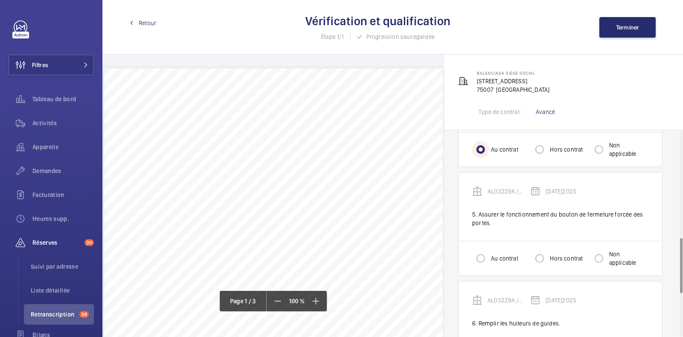
scroll to position [398, 0]
click at [479, 257] on input "Au contrat" at bounding box center [480, 258] width 17 height 17
radio input "true"
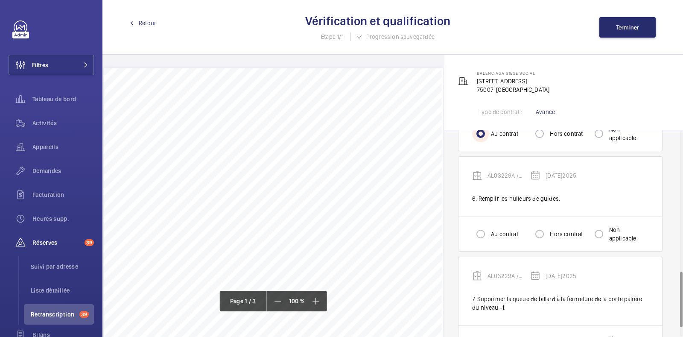
scroll to position [523, 0]
click at [491, 235] on label "Au contrat" at bounding box center [503, 234] width 29 height 9
click at [489, 235] on input "Au contrat" at bounding box center [480, 233] width 17 height 17
radio input "true"
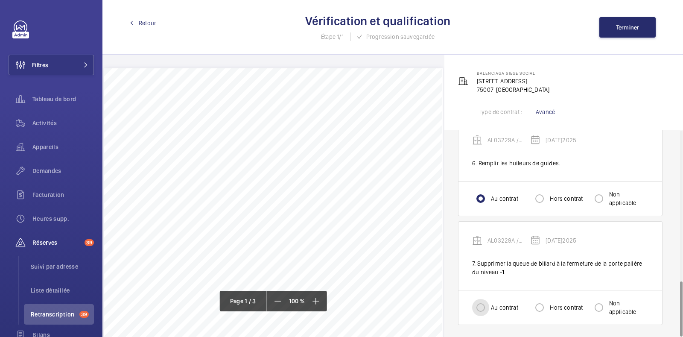
click at [482, 305] on input "Au contrat" at bounding box center [480, 307] width 17 height 17
radio input "true"
click at [613, 25] on button "Terminer" at bounding box center [627, 27] width 56 height 20
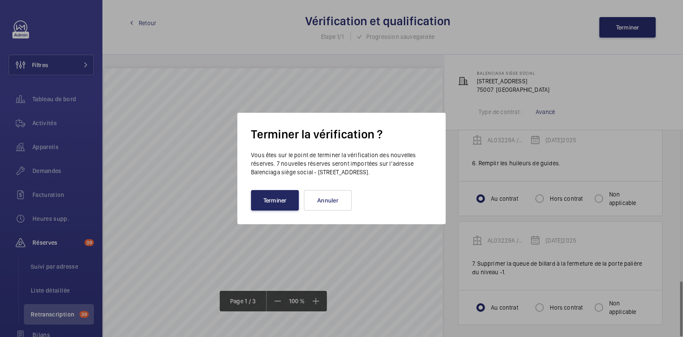
click at [273, 201] on button "Terminer" at bounding box center [275, 200] width 48 height 20
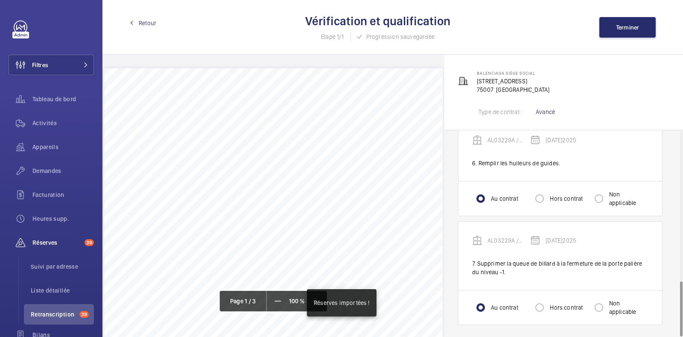
click at [151, 23] on span "Retour" at bounding box center [147, 23] width 17 height 9
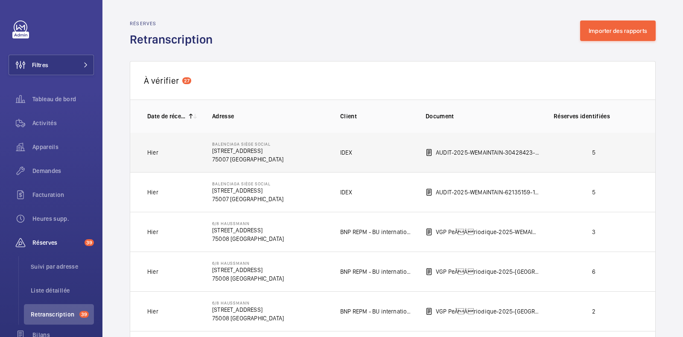
click at [269, 150] on p "[STREET_ADDRESS]" at bounding box center [247, 150] width 71 height 9
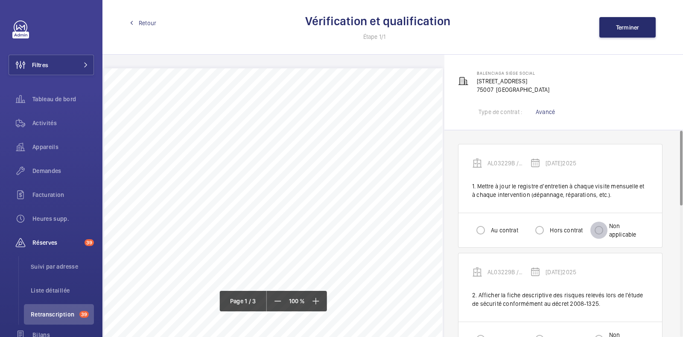
click at [600, 237] on input "Non applicable" at bounding box center [598, 229] width 17 height 17
radio input "true"
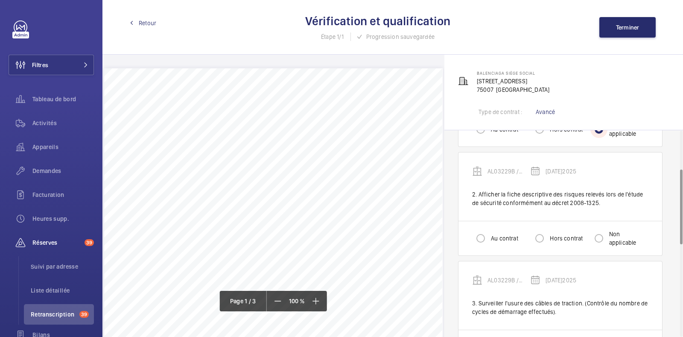
scroll to position [108, 0]
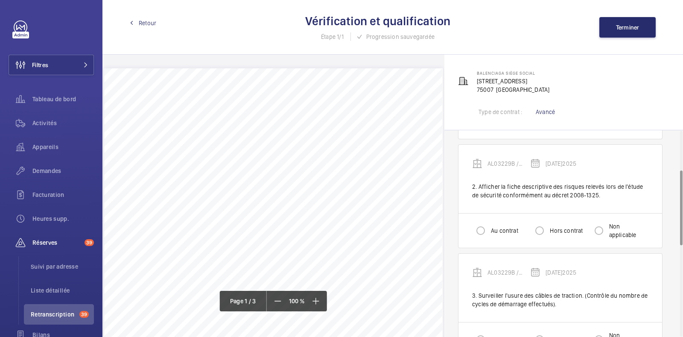
click at [503, 227] on label "Au contrat" at bounding box center [503, 230] width 29 height 9
click at [489, 227] on input "Au contrat" at bounding box center [480, 230] width 17 height 17
radio input "true"
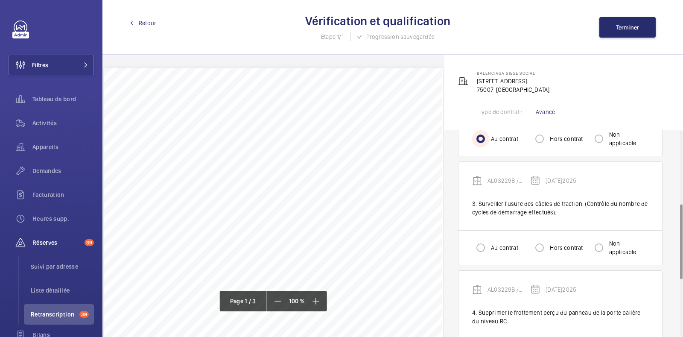
scroll to position [201, 0]
click at [491, 245] on label "Au contrat" at bounding box center [503, 246] width 29 height 9
click at [489, 245] on input "Au contrat" at bounding box center [480, 246] width 17 height 17
radio input "true"
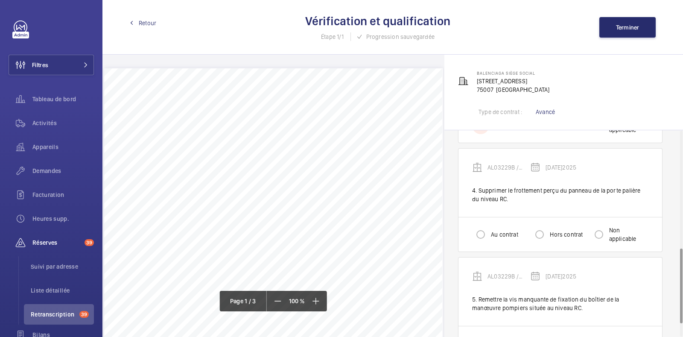
scroll to position [322, 0]
click at [494, 230] on label "Au contrat" at bounding box center [503, 234] width 29 height 9
click at [489, 229] on input "Au contrat" at bounding box center [480, 234] width 17 height 17
radio input "true"
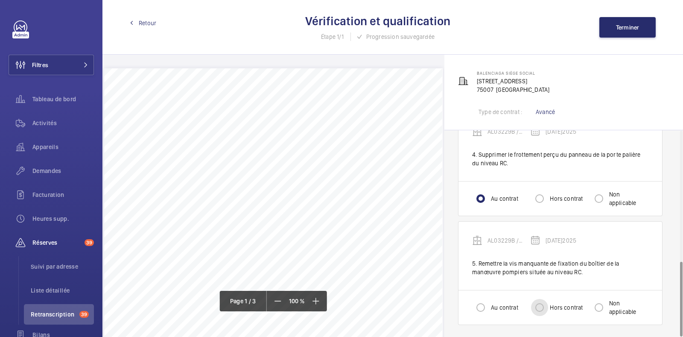
click at [542, 309] on input "Hors contrat" at bounding box center [539, 307] width 17 height 17
radio input "true"
click at [619, 31] on button "Terminer" at bounding box center [627, 27] width 56 height 20
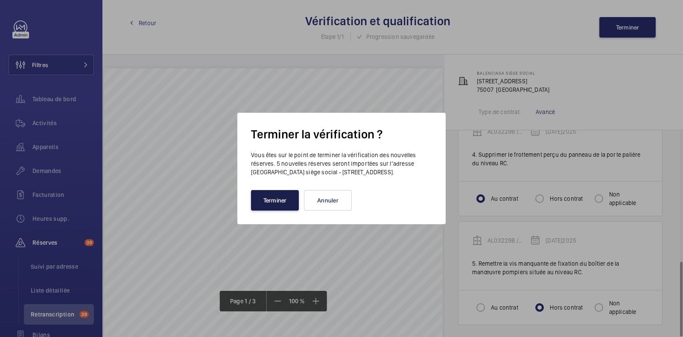
click at [286, 193] on button "Terminer" at bounding box center [275, 200] width 48 height 20
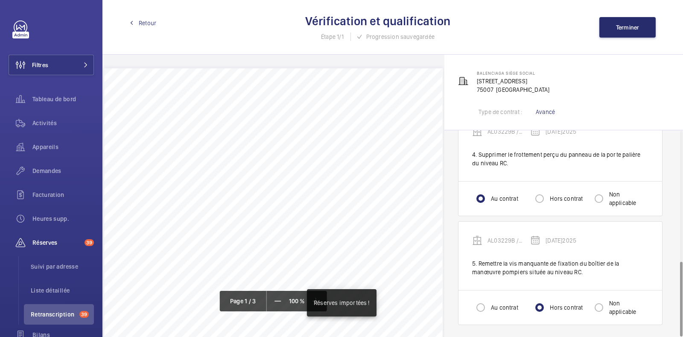
click at [146, 26] on span "Retour" at bounding box center [147, 23] width 17 height 9
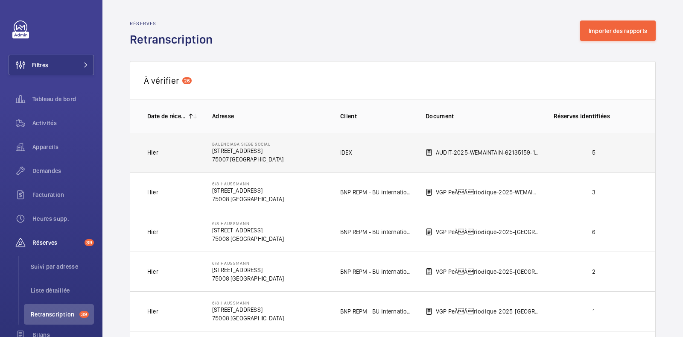
click at [318, 151] on td "Balenciaga siège social [STREET_ADDRESS]" at bounding box center [262, 152] width 128 height 40
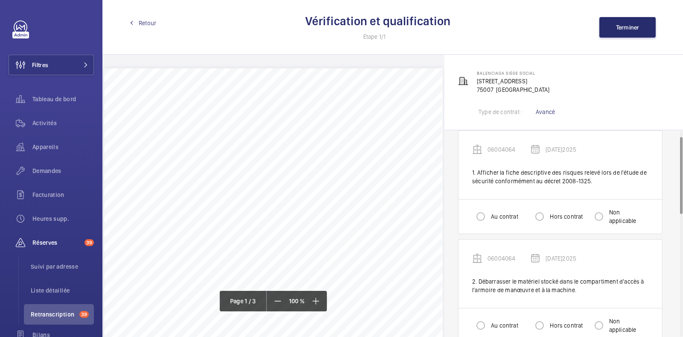
scroll to position [18, 0]
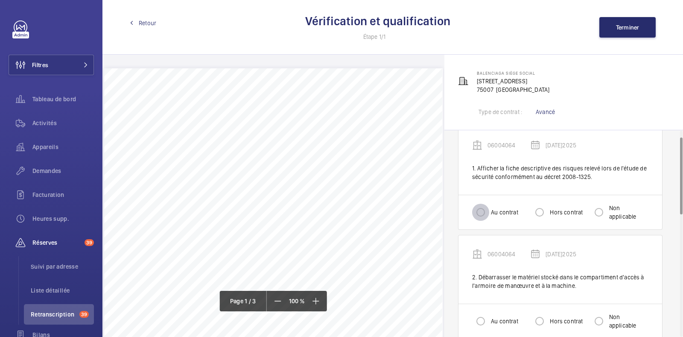
click at [485, 210] on input "Au contrat" at bounding box center [480, 212] width 17 height 17
radio input "true"
click at [485, 210] on input "Au contrat" at bounding box center [480, 212] width 17 height 17
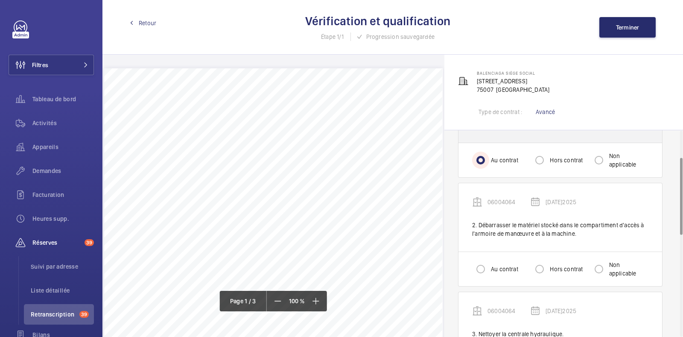
scroll to position [73, 0]
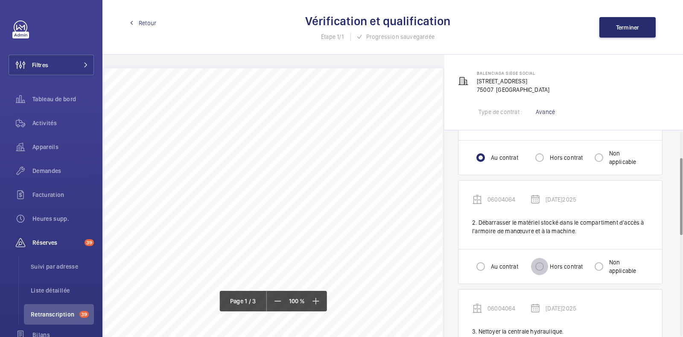
click at [546, 267] on input "Hors contrat" at bounding box center [539, 266] width 17 height 17
radio input "true"
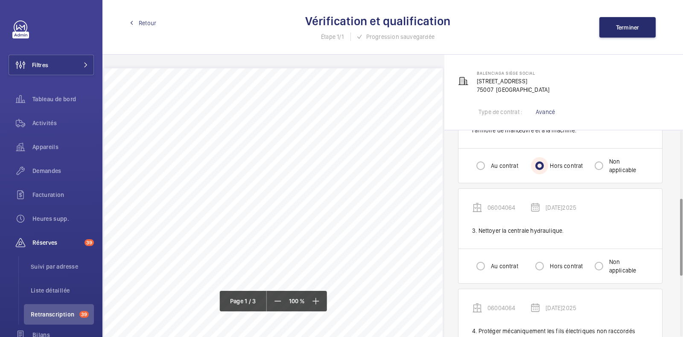
scroll to position [180, 0]
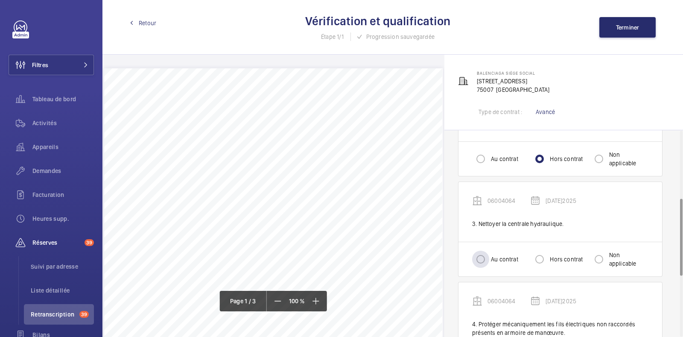
click at [498, 258] on label "Au contrat" at bounding box center [503, 259] width 29 height 9
click at [489, 258] on input "Au contrat" at bounding box center [480, 258] width 17 height 17
radio input "true"
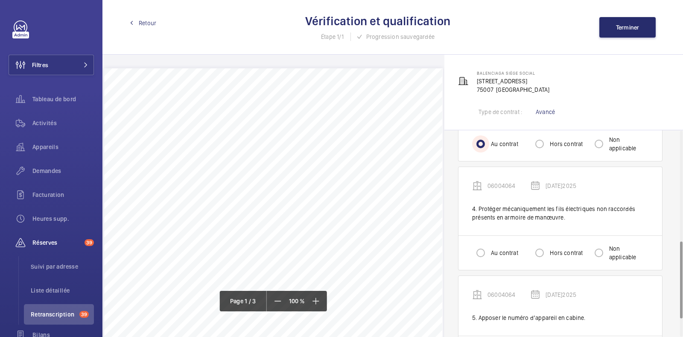
scroll to position [297, 0]
click at [498, 250] on label "Au contrat" at bounding box center [503, 250] width 29 height 9
click at [489, 250] on input "Au contrat" at bounding box center [480, 250] width 17 height 17
radio input "true"
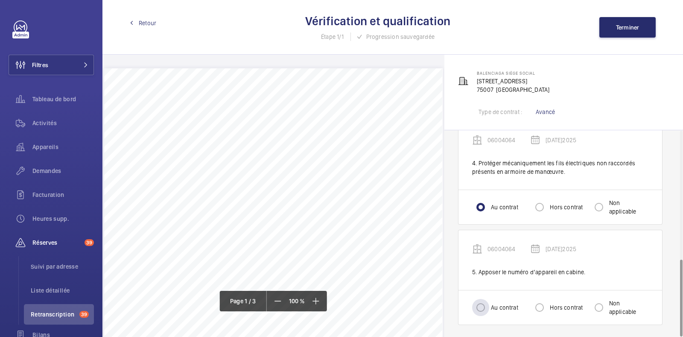
click at [499, 303] on label "Au contrat" at bounding box center [503, 307] width 29 height 9
click at [489, 303] on input "Au contrat" at bounding box center [480, 307] width 17 height 17
radio input "true"
click at [621, 30] on span "Terminer" at bounding box center [627, 27] width 23 height 7
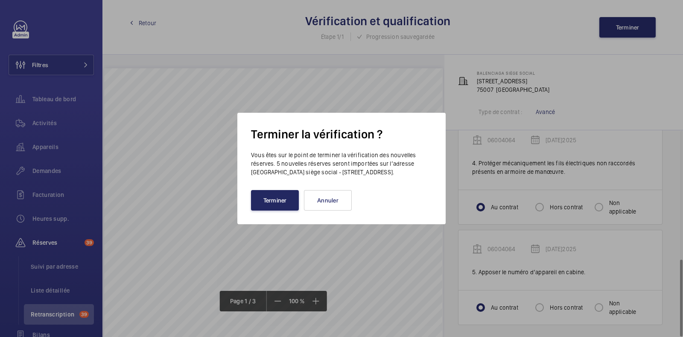
click at [274, 202] on button "Terminer" at bounding box center [275, 200] width 48 height 20
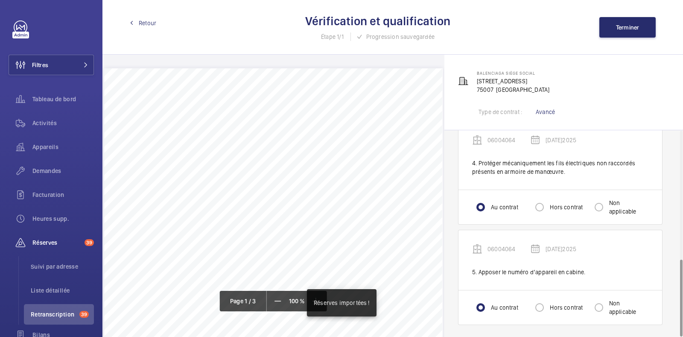
click at [146, 23] on span "Retour" at bounding box center [147, 23] width 17 height 9
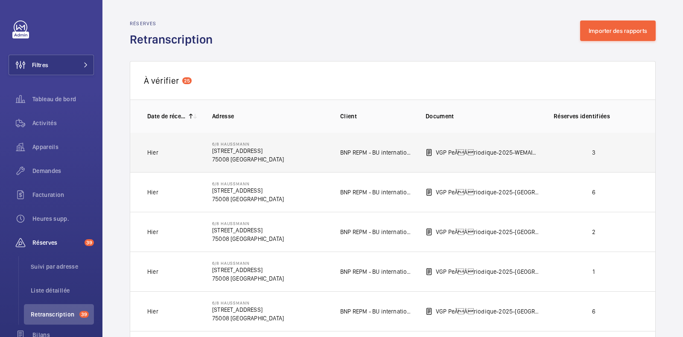
click at [358, 148] on p "BNP REPM - BU internationale" at bounding box center [376, 152] width 72 height 9
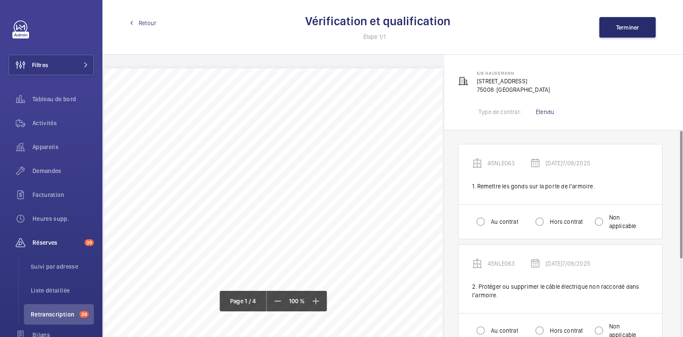
click at [147, 20] on span "Retour" at bounding box center [147, 23] width 17 height 9
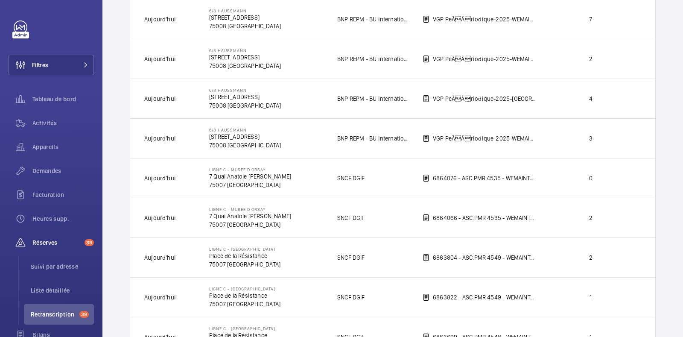
scroll to position [729, 0]
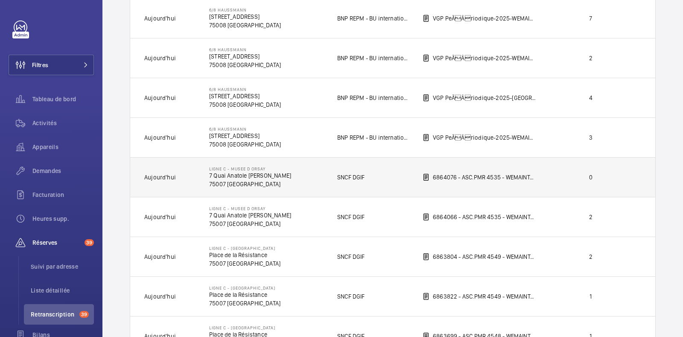
click at [273, 178] on td "Ligne C - MUSEE D ORSAY 7 [GEOGRAPHIC_DATA][PERSON_NAME]" at bounding box center [259, 177] width 128 height 40
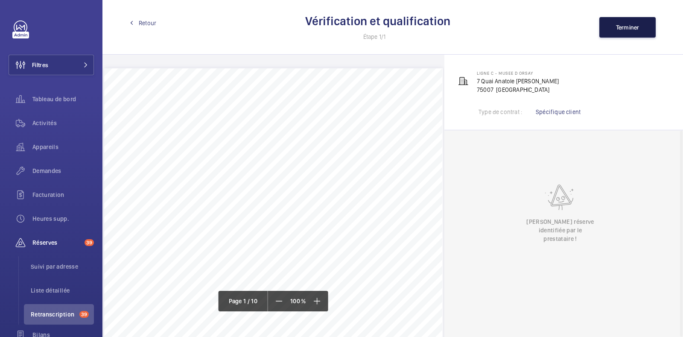
click at [623, 28] on span "Terminer" at bounding box center [627, 27] width 23 height 7
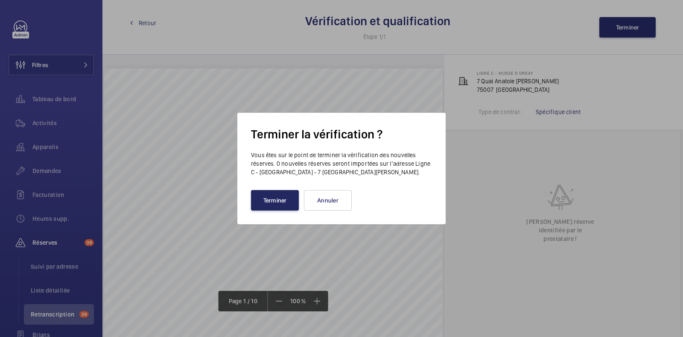
click at [275, 195] on button "Terminer" at bounding box center [275, 200] width 48 height 20
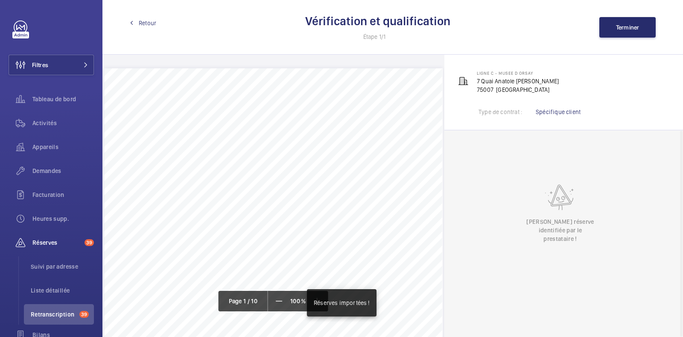
click at [146, 20] on span "Retour" at bounding box center [147, 23] width 17 height 9
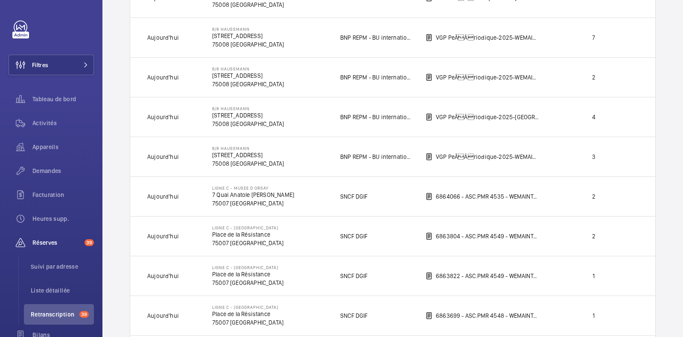
scroll to position [709, 0]
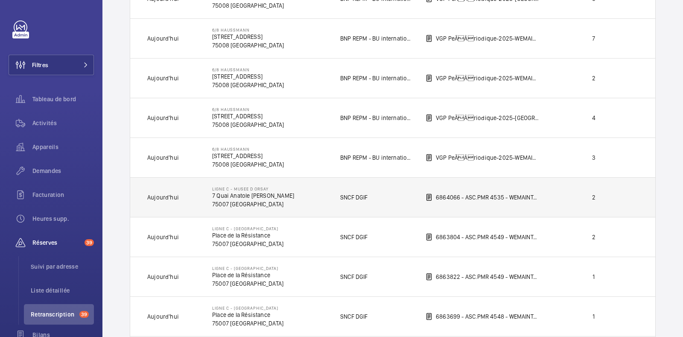
click at [239, 200] on p "75007 [GEOGRAPHIC_DATA]" at bounding box center [253, 204] width 82 height 9
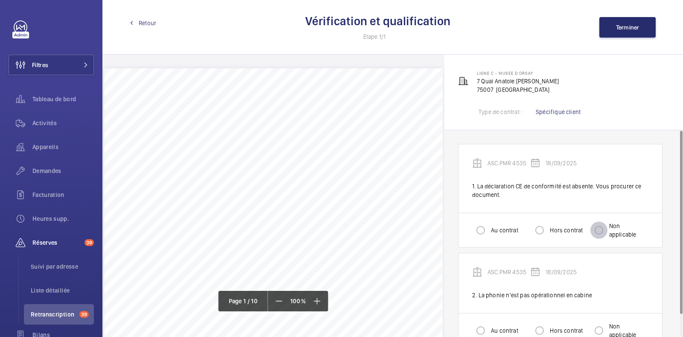
click at [597, 227] on input "Non applicable" at bounding box center [598, 229] width 17 height 17
radio input "true"
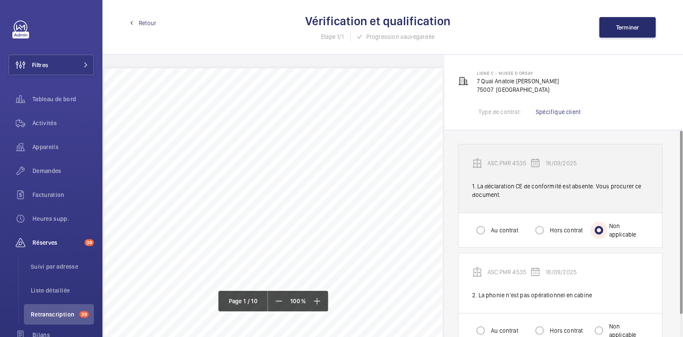
scroll to position [24, 0]
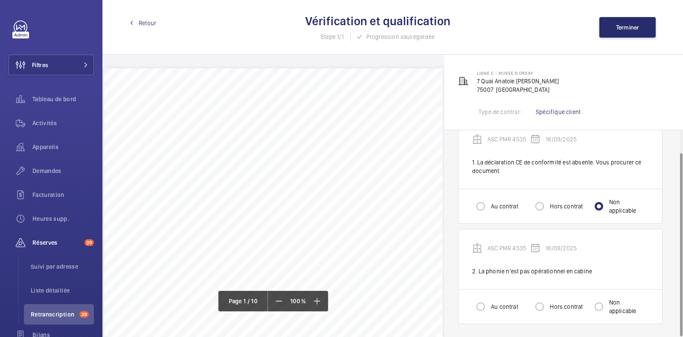
click at [492, 304] on label "Au contrat" at bounding box center [503, 306] width 29 height 9
click at [489, 304] on input "Au contrat" at bounding box center [480, 306] width 17 height 17
radio input "true"
click at [610, 26] on button "Terminer" at bounding box center [627, 27] width 56 height 20
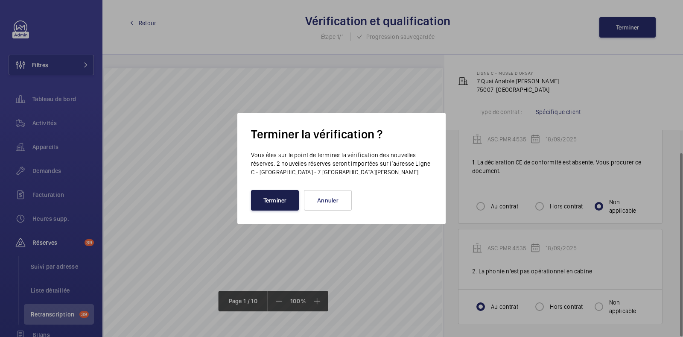
click at [257, 200] on button "Terminer" at bounding box center [275, 200] width 48 height 20
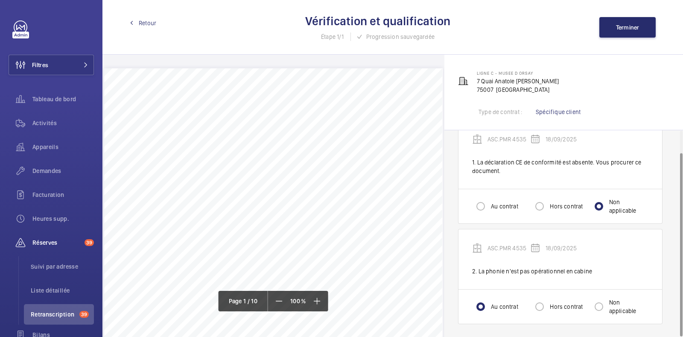
click at [145, 21] on span "Retour" at bounding box center [147, 23] width 17 height 9
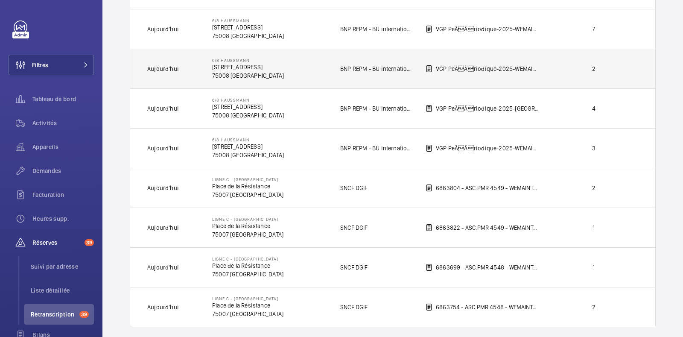
scroll to position [717, 0]
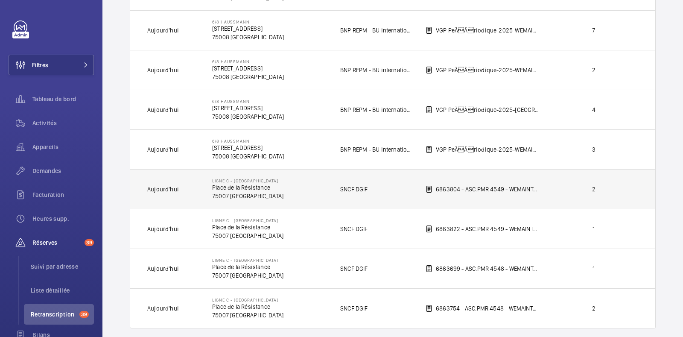
click at [290, 179] on td "Ligne C - [GEOGRAPHIC_DATA]" at bounding box center [262, 189] width 128 height 40
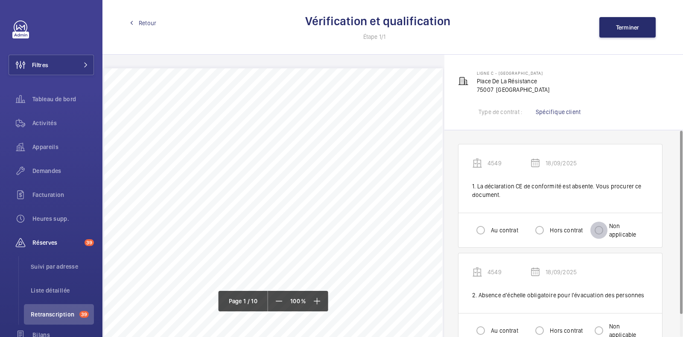
click at [600, 232] on input "Non applicable" at bounding box center [598, 229] width 17 height 17
radio input "true"
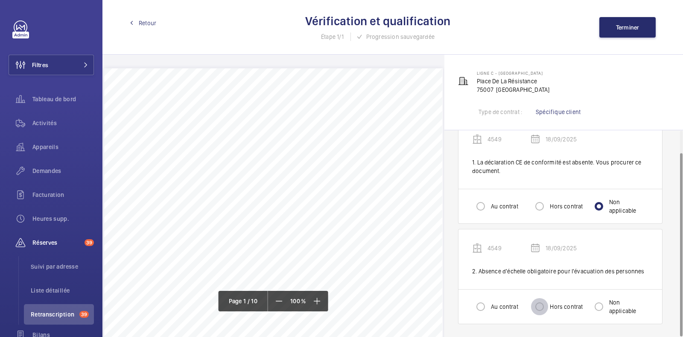
click at [539, 306] on input "Hors contrat" at bounding box center [539, 306] width 17 height 17
radio input "true"
click at [626, 20] on button "Terminer" at bounding box center [627, 27] width 56 height 20
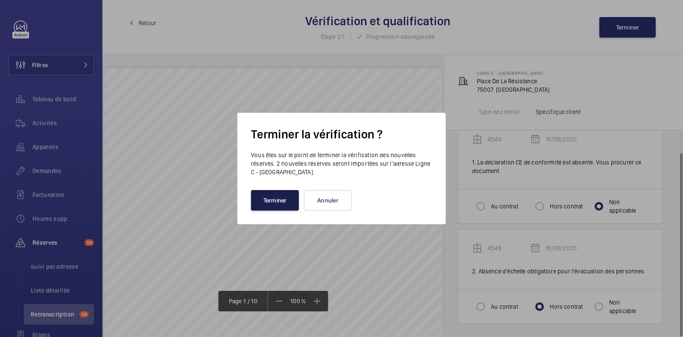
click at [273, 197] on button "Terminer" at bounding box center [275, 200] width 48 height 20
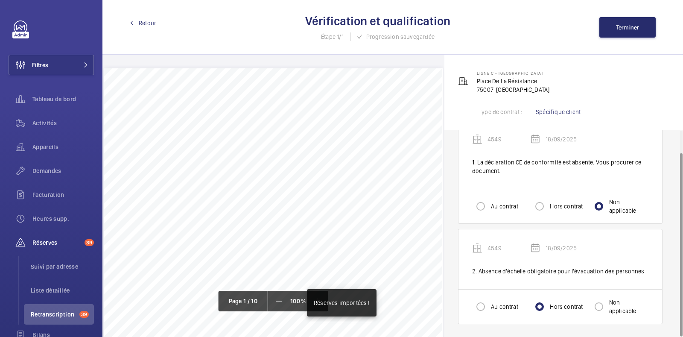
click at [144, 20] on span "Retour" at bounding box center [147, 23] width 17 height 9
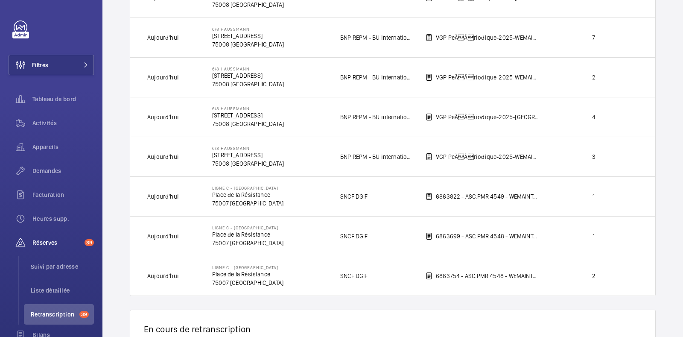
scroll to position [710, 0]
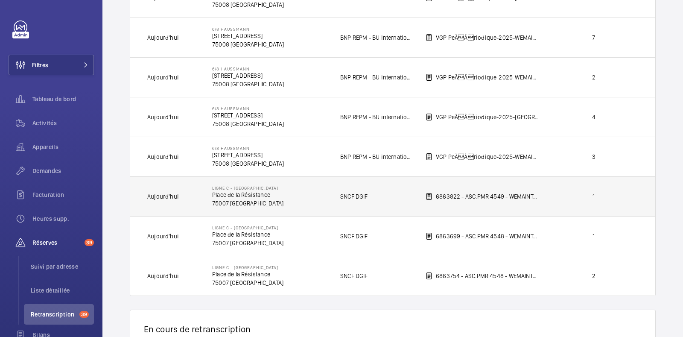
click at [284, 192] on td "Ligne C - [GEOGRAPHIC_DATA]" at bounding box center [262, 196] width 128 height 40
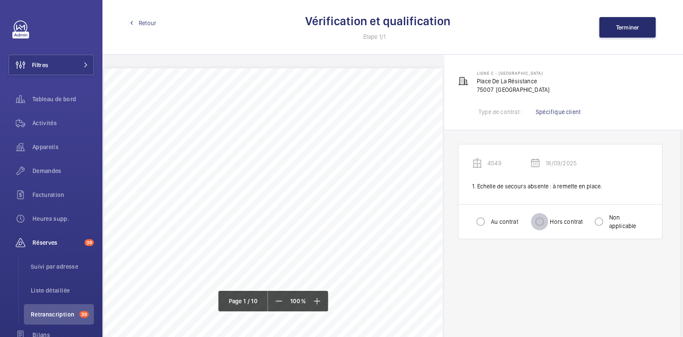
click at [539, 218] on input "Hors contrat" at bounding box center [539, 221] width 17 height 17
radio input "true"
click at [612, 8] on div "Retour Vérification et qualification Étape 1/1 Progression sauvegardée Terminer" at bounding box center [392, 27] width 580 height 55
click at [610, 18] on button "Terminer" at bounding box center [627, 27] width 56 height 20
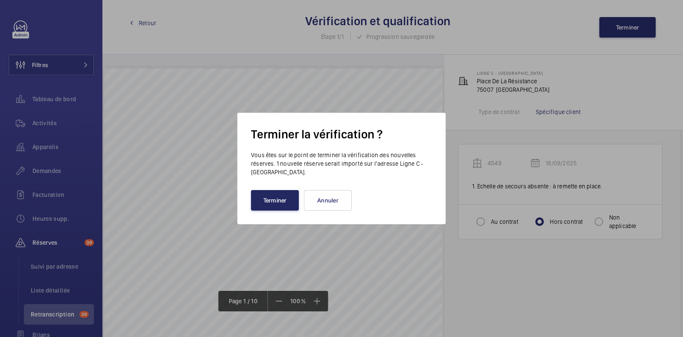
click at [274, 195] on button "Terminer" at bounding box center [275, 200] width 48 height 20
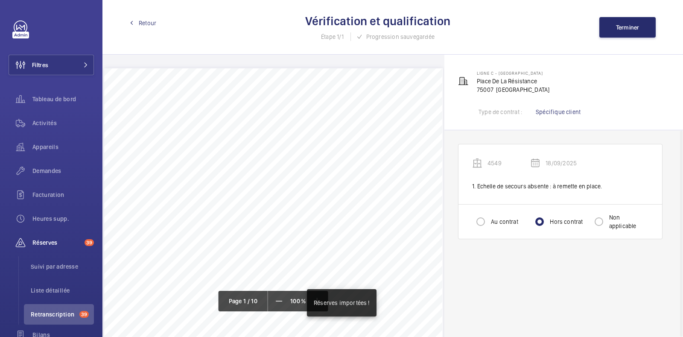
click at [148, 24] on span "Retour" at bounding box center [147, 23] width 17 height 9
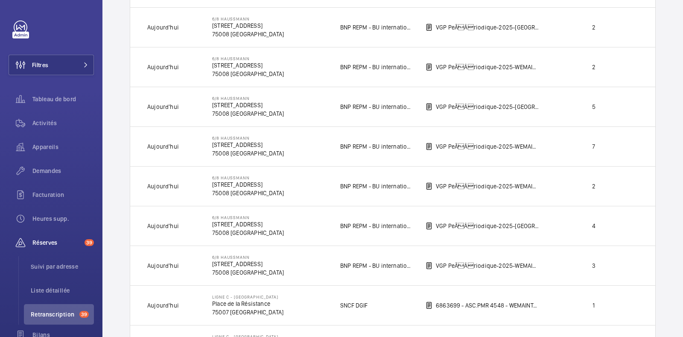
scroll to position [603, 0]
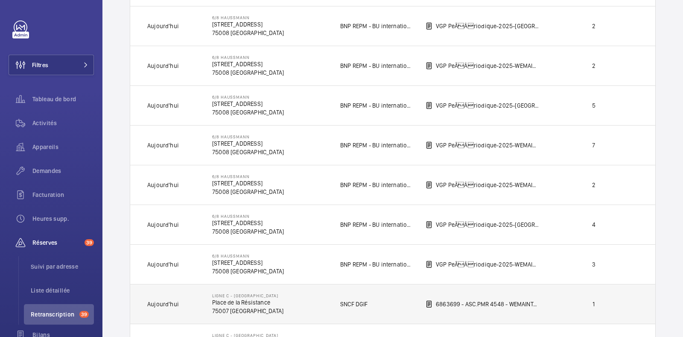
click at [314, 298] on td "Ligne C - [GEOGRAPHIC_DATA]" at bounding box center [262, 304] width 128 height 40
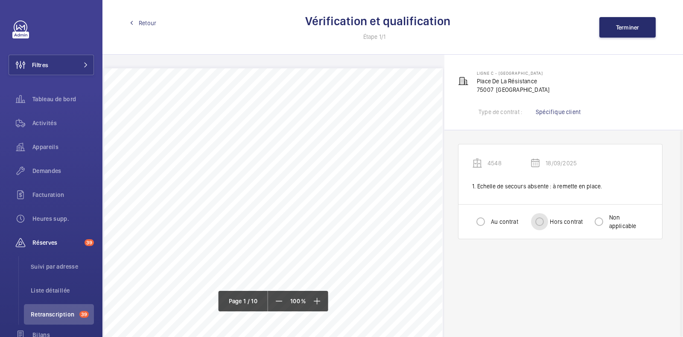
click at [541, 218] on input "Hors contrat" at bounding box center [539, 221] width 17 height 17
radio input "true"
click at [622, 24] on span "Terminer" at bounding box center [627, 27] width 23 height 7
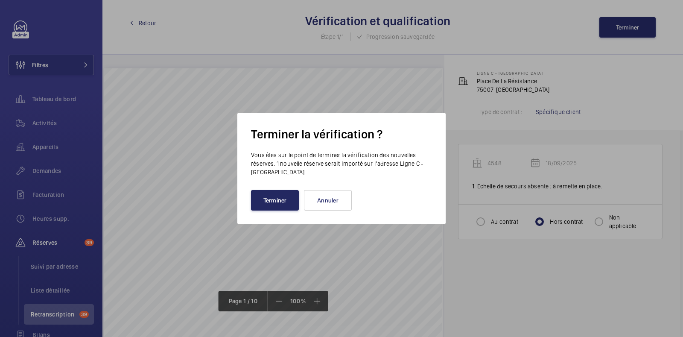
click at [272, 195] on button "Terminer" at bounding box center [275, 200] width 48 height 20
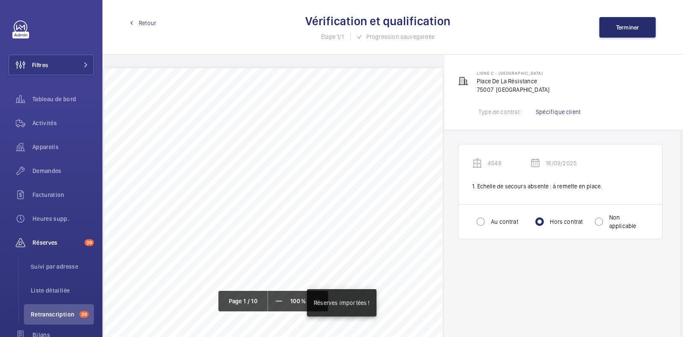
click at [140, 22] on span "Retour" at bounding box center [147, 23] width 17 height 9
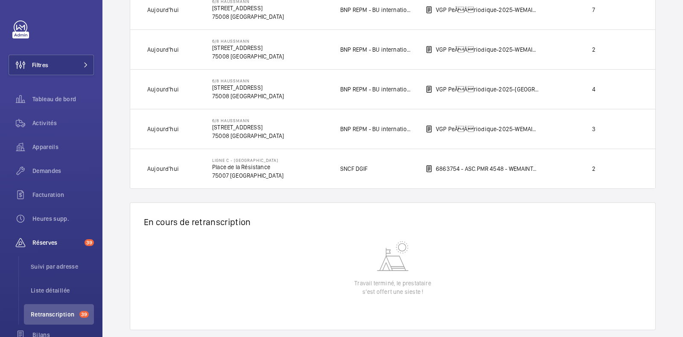
scroll to position [742, 0]
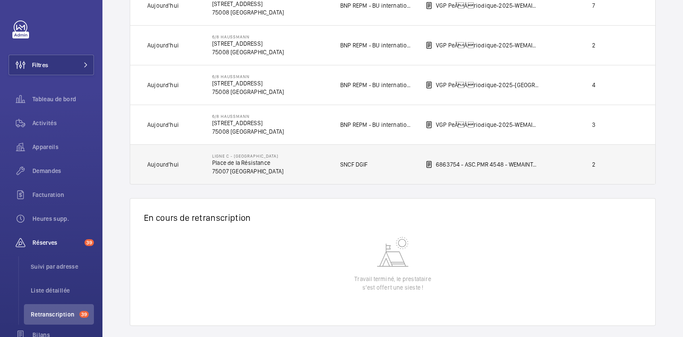
click at [269, 167] on p "75007 [GEOGRAPHIC_DATA]" at bounding box center [247, 171] width 71 height 9
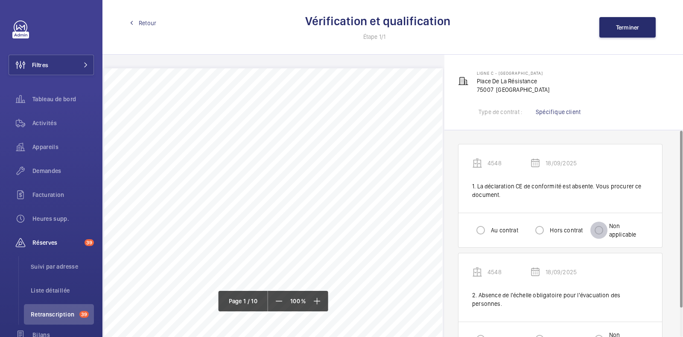
click at [604, 227] on input "Non applicable" at bounding box center [598, 229] width 17 height 17
radio input "true"
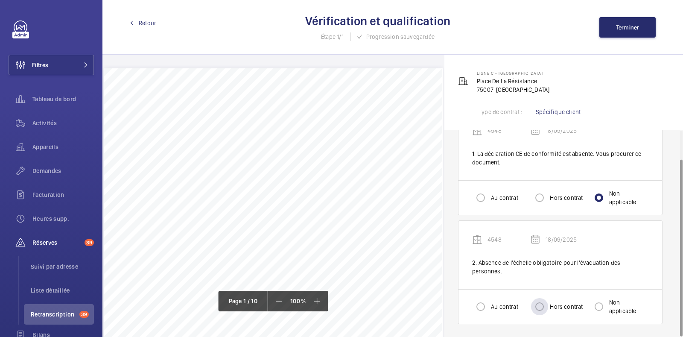
click at [554, 305] on label "Hors contrat" at bounding box center [565, 306] width 35 height 9
click at [548, 305] on input "Hors contrat" at bounding box center [539, 306] width 17 height 17
radio input "true"
click at [608, 29] on button "Terminer" at bounding box center [627, 27] width 56 height 20
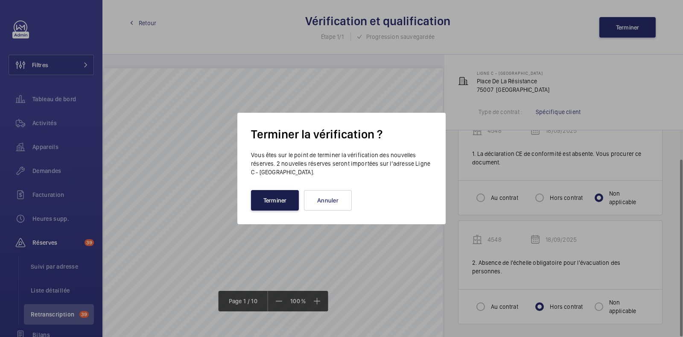
click at [279, 195] on button "Terminer" at bounding box center [275, 200] width 48 height 20
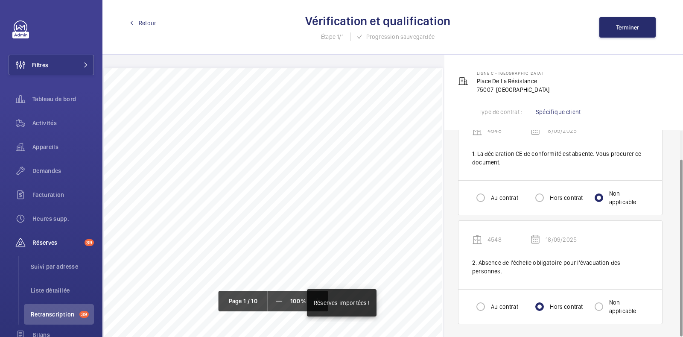
click at [146, 24] on span "Retour" at bounding box center [147, 23] width 17 height 9
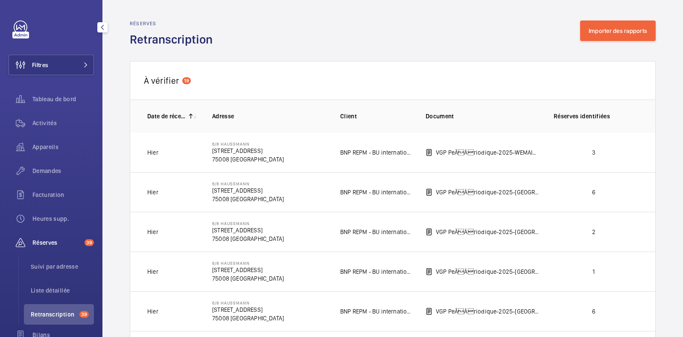
click at [20, 32] on div at bounding box center [20, 35] width 17 height 7
click at [17, 32] on div at bounding box center [20, 35] width 17 height 7
click at [15, 30] on link at bounding box center [21, 27] width 14 height 14
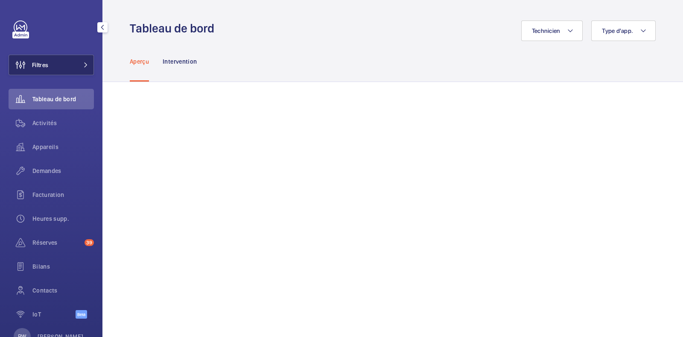
click at [69, 63] on button "Filtres" at bounding box center [51, 65] width 85 height 20
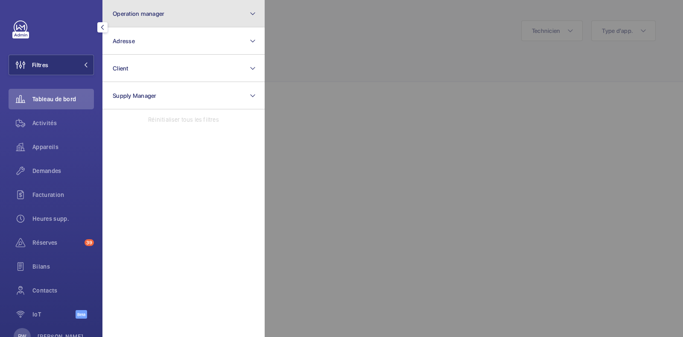
click at [175, 16] on button "Operation manager" at bounding box center [183, 13] width 162 height 27
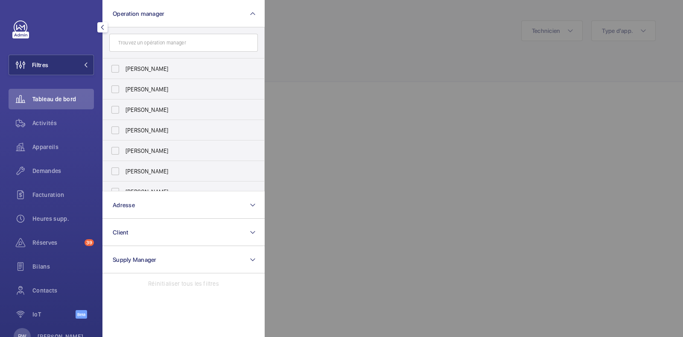
click at [292, 105] on div at bounding box center [606, 168] width 683 height 337
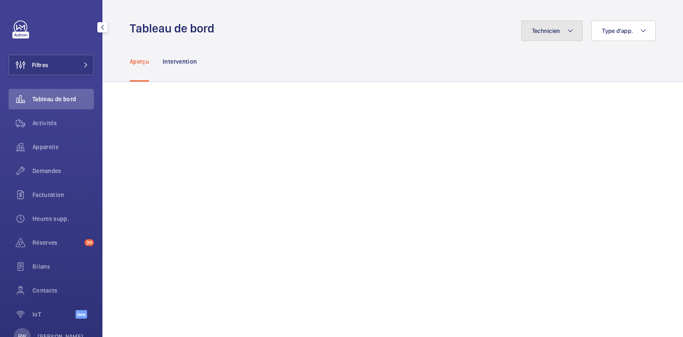
click at [567, 30] on mat-icon at bounding box center [570, 31] width 7 height 10
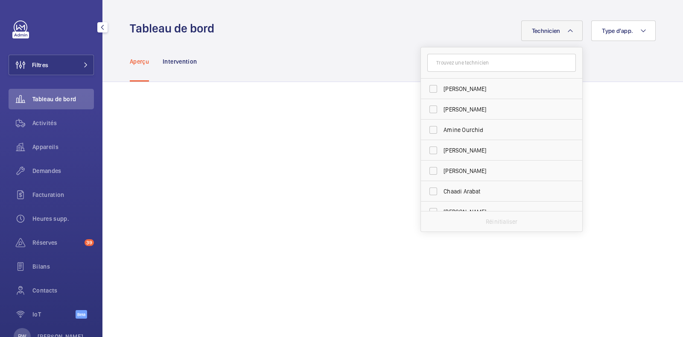
click at [396, 54] on div "Aperçu Intervention" at bounding box center [393, 61] width 526 height 41
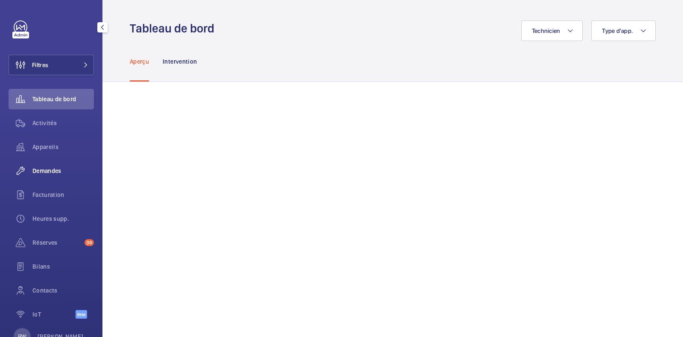
click at [50, 176] on div "Demandes" at bounding box center [51, 170] width 85 height 20
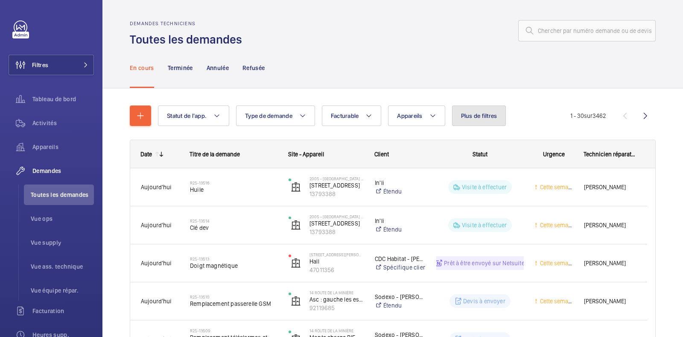
click at [484, 116] on span "Plus de filtres" at bounding box center [479, 115] width 36 height 7
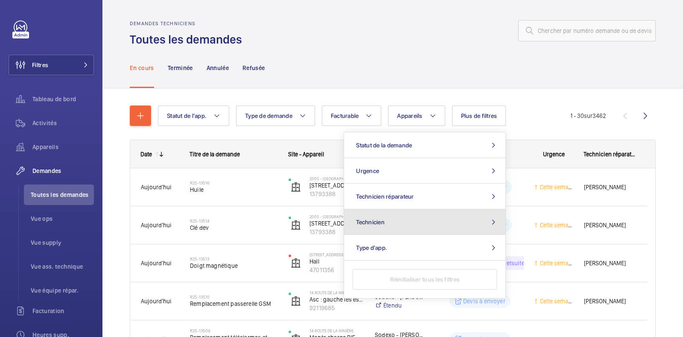
click at [386, 223] on button "Technicien" at bounding box center [424, 222] width 161 height 26
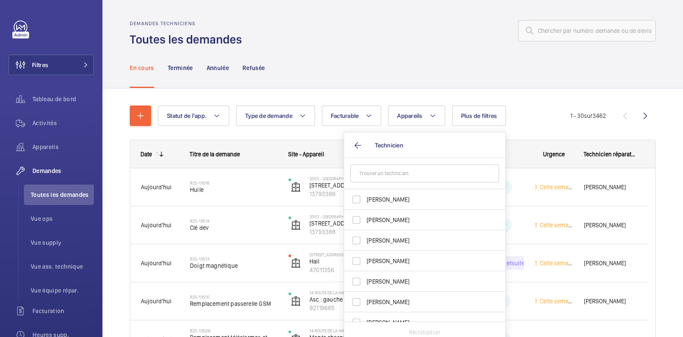
click at [383, 173] on input "text" at bounding box center [424, 173] width 148 height 18
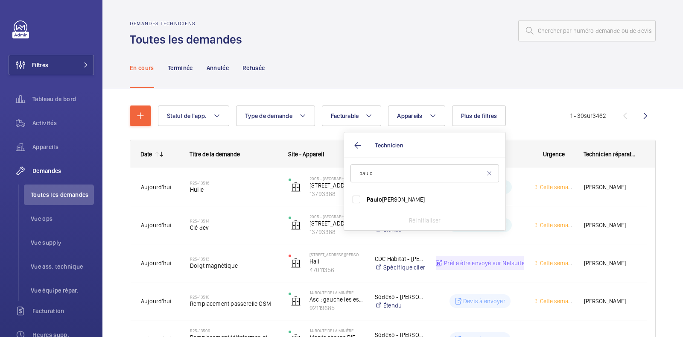
type input "paulo"
click at [352, 200] on input "[PERSON_NAME]" at bounding box center [356, 199] width 17 height 17
checkbox input "true"
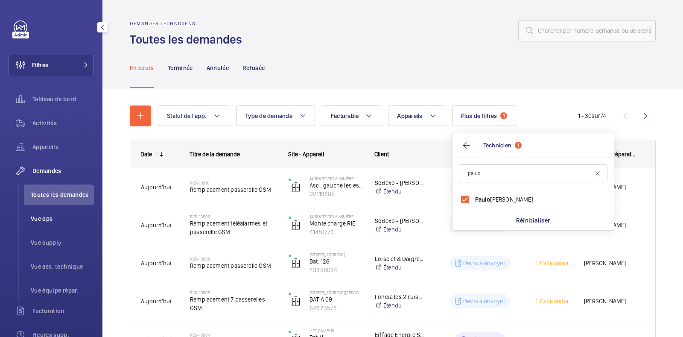
click at [52, 223] on li "Vue ops" at bounding box center [59, 218] width 70 height 20
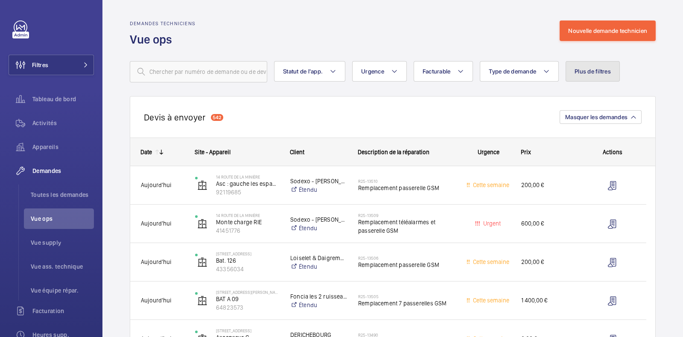
click at [605, 73] on span "Plus de filtres" at bounding box center [592, 71] width 36 height 7
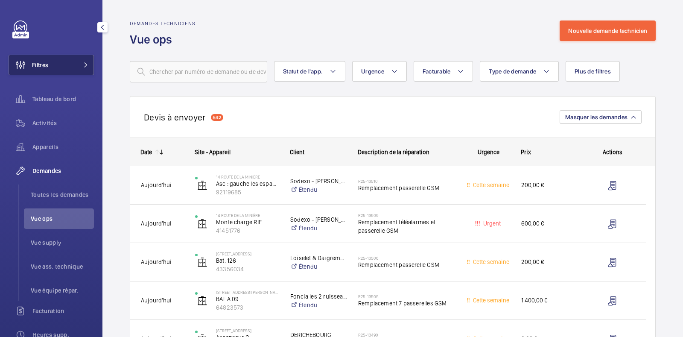
click at [51, 69] on button "Filtres" at bounding box center [51, 65] width 85 height 20
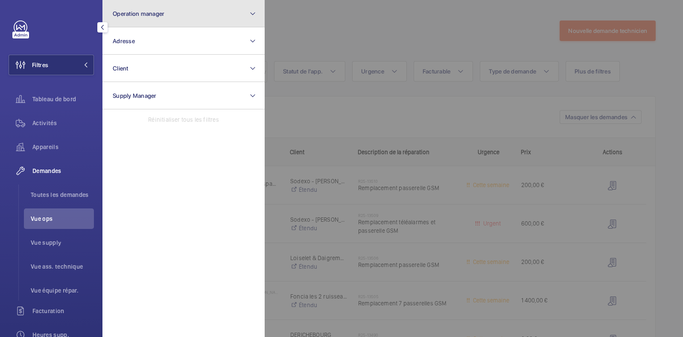
click at [166, 15] on button "Operation manager" at bounding box center [183, 13] width 162 height 27
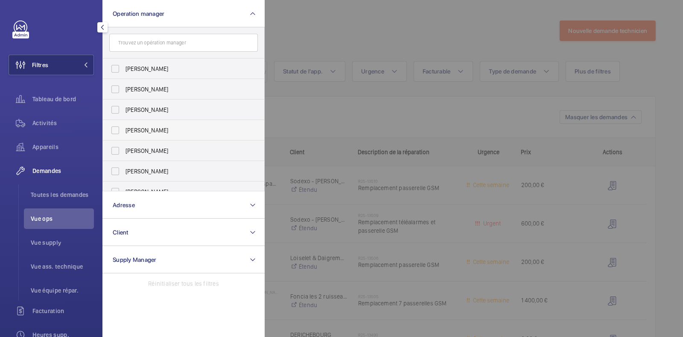
click at [136, 132] on span "[PERSON_NAME]" at bounding box center [183, 130] width 117 height 9
click at [124, 132] on input "[PERSON_NAME]" at bounding box center [115, 130] width 17 height 17
checkbox input "true"
click at [324, 38] on div at bounding box center [606, 168] width 683 height 337
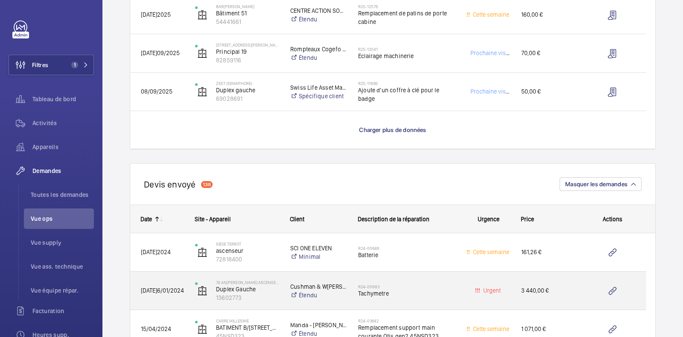
scroll to position [816, 0]
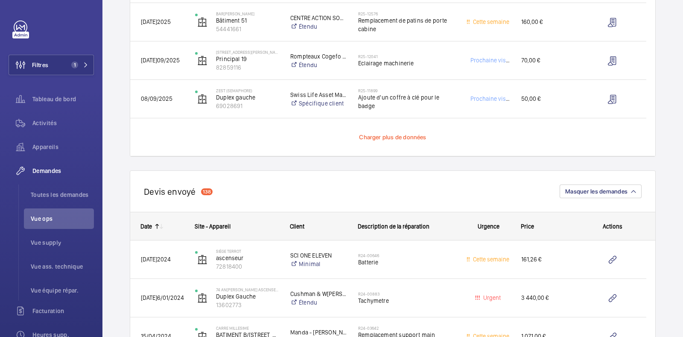
click at [391, 137] on span "Charger plus de données" at bounding box center [392, 137] width 67 height 7
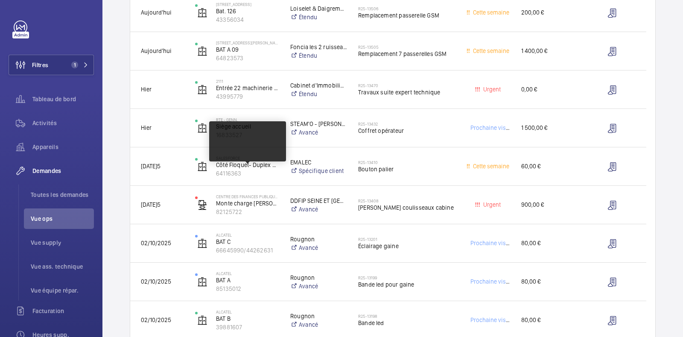
scroll to position [0, 0]
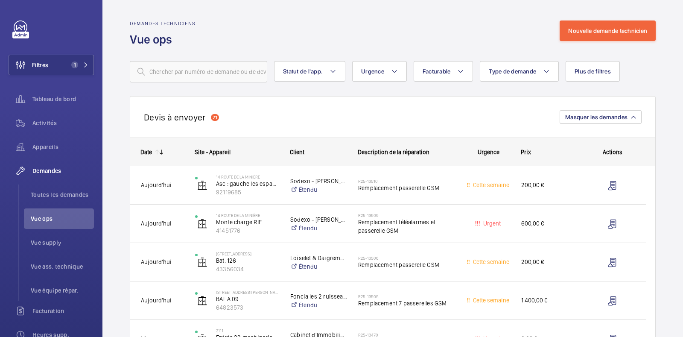
click at [361, 116] on div "[PERSON_NAME] à envoyer 71 Masquer les demandes" at bounding box center [393, 116] width 526 height 41
